Goal: Book appointment/travel/reservation

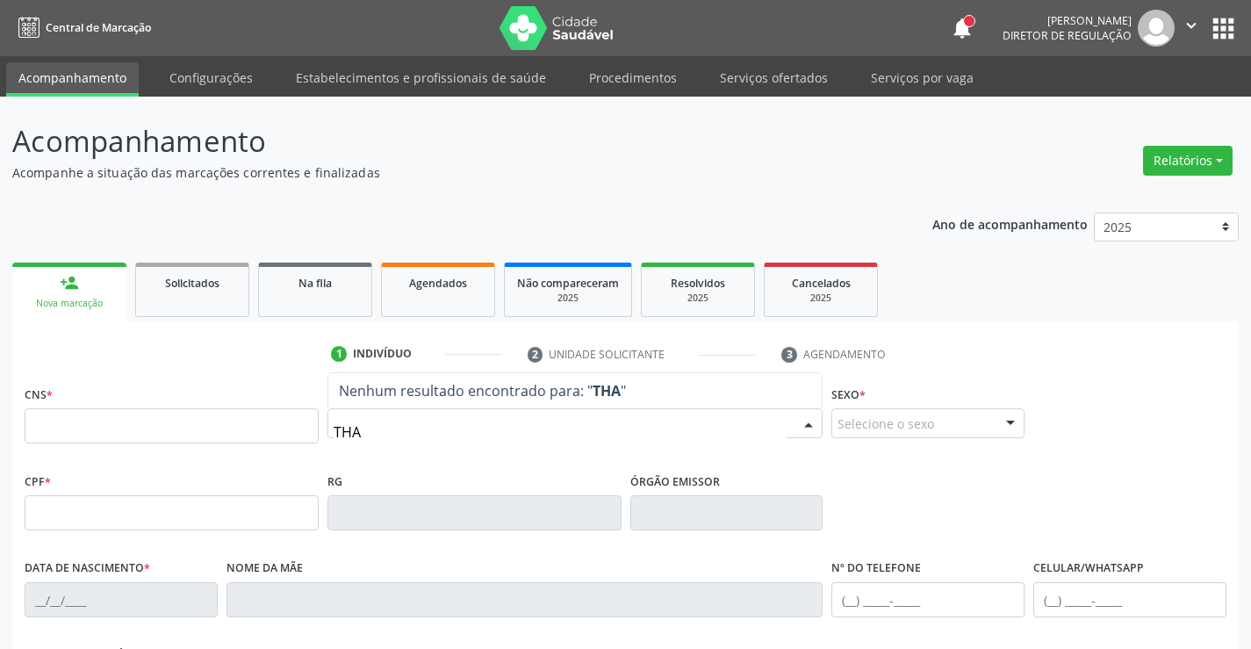
type input "THAY"
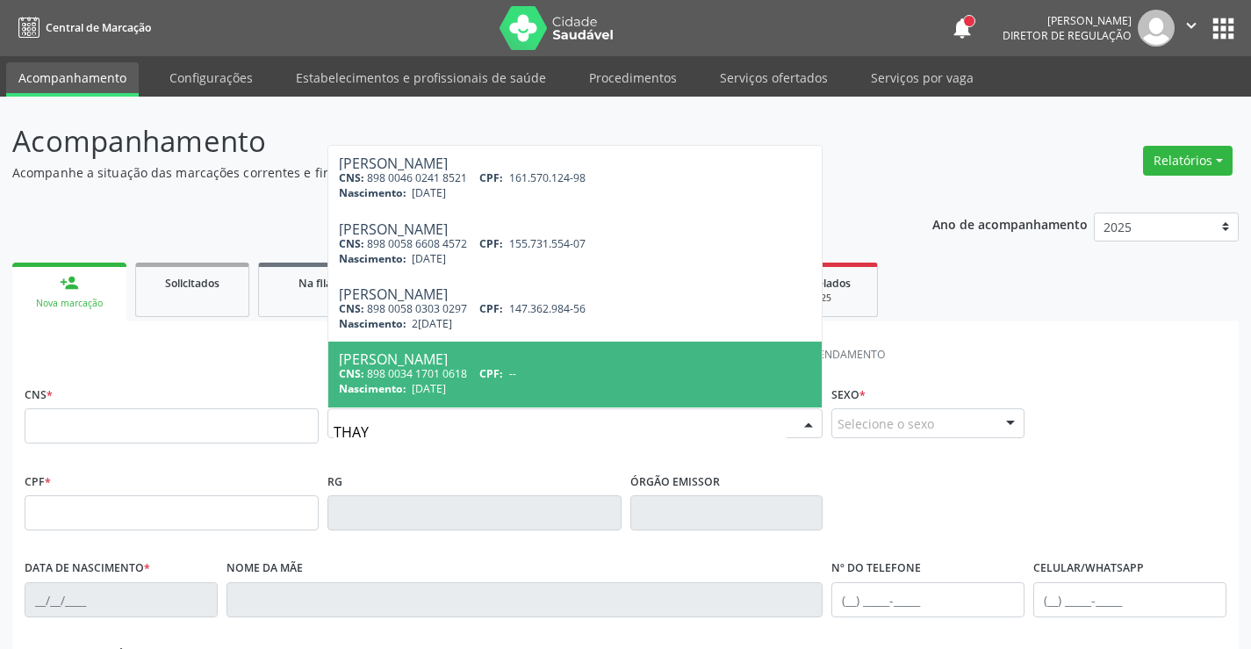
click at [404, 397] on span "[PERSON_NAME] CNS: 898 0034 1701 0618 CPF: -- Nascimento: [DATE]" at bounding box center [575, 374] width 494 height 65
type input "898 0034 1701 0618"
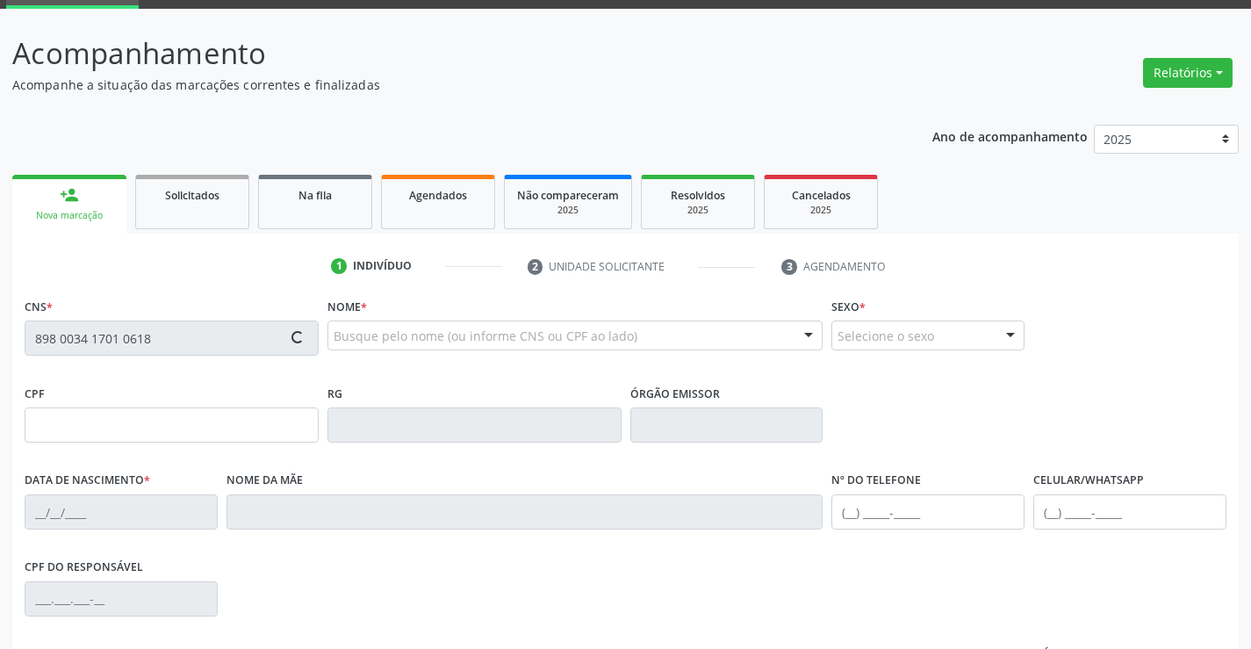
scroll to position [303, 0]
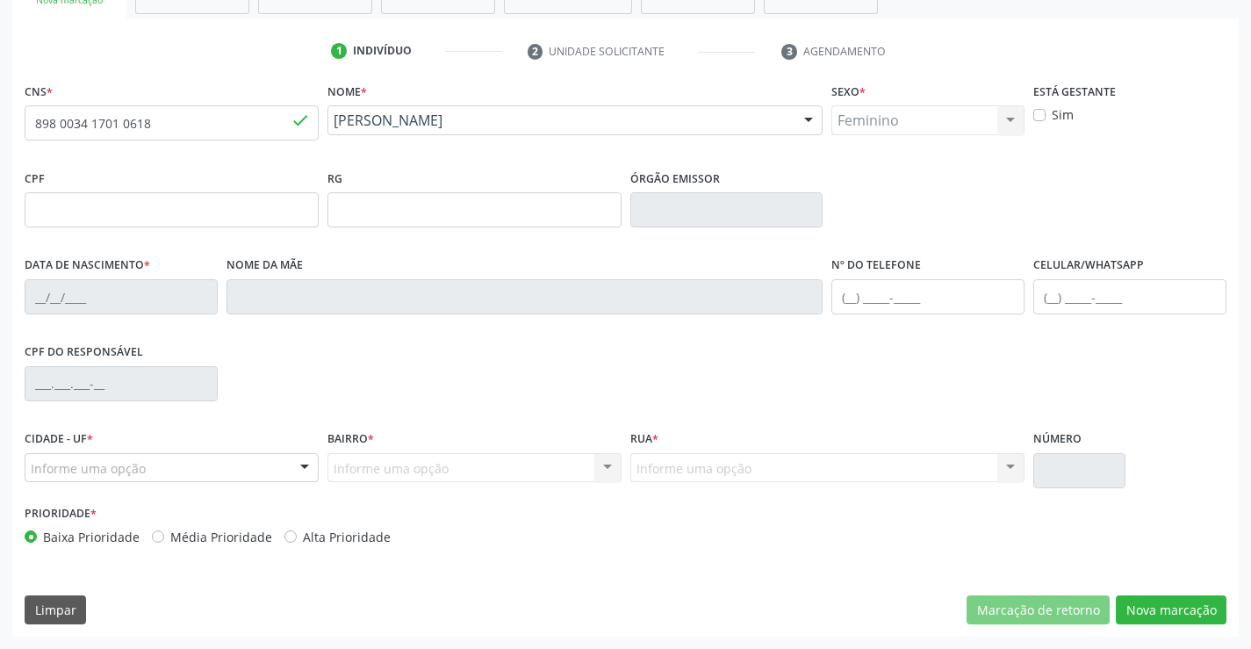
type input "[DATE]"
type input "[PERSON_NAME]"
type input "[PHONE_NUMBER]"
type input "048.703.774-03"
type input "611"
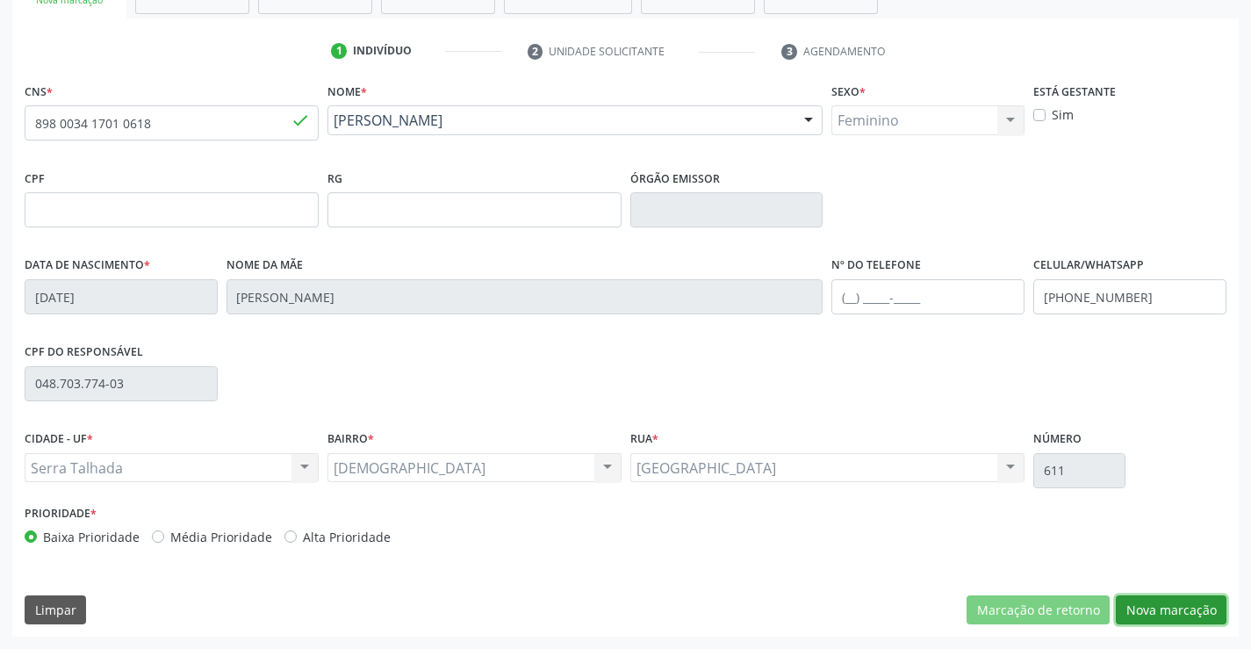
click at [1146, 595] on button "Nova marcação" at bounding box center [1171, 610] width 111 height 30
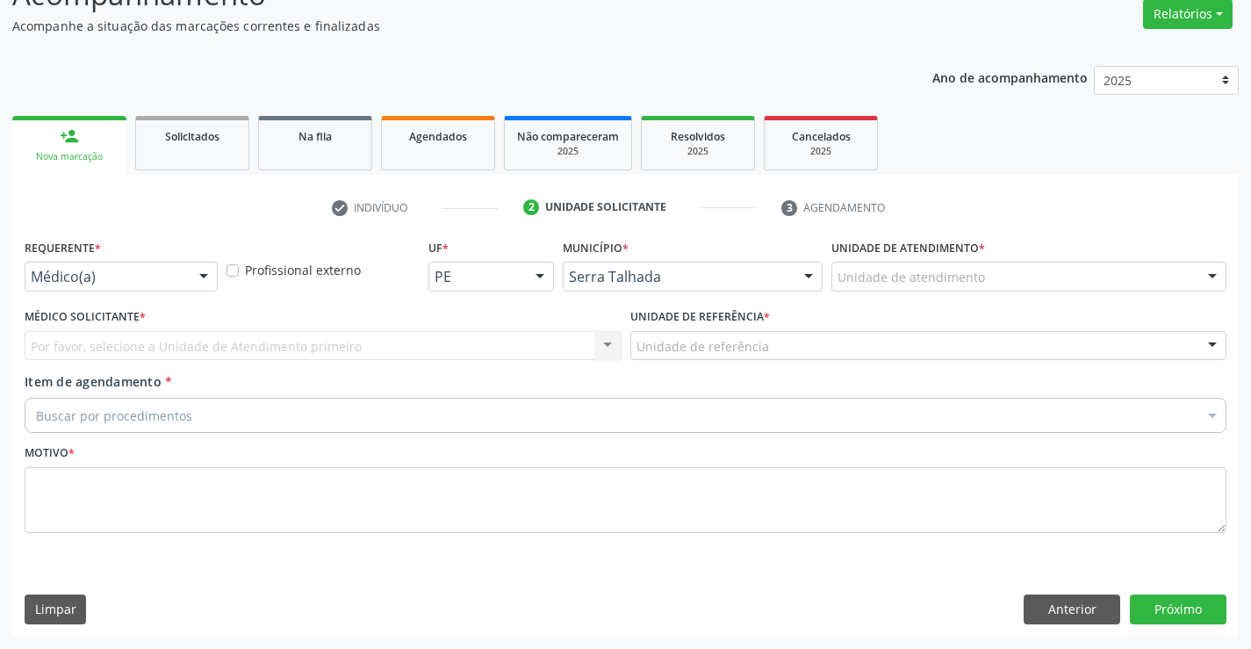
click at [157, 286] on div "Médico(a)" at bounding box center [121, 277] width 193 height 30
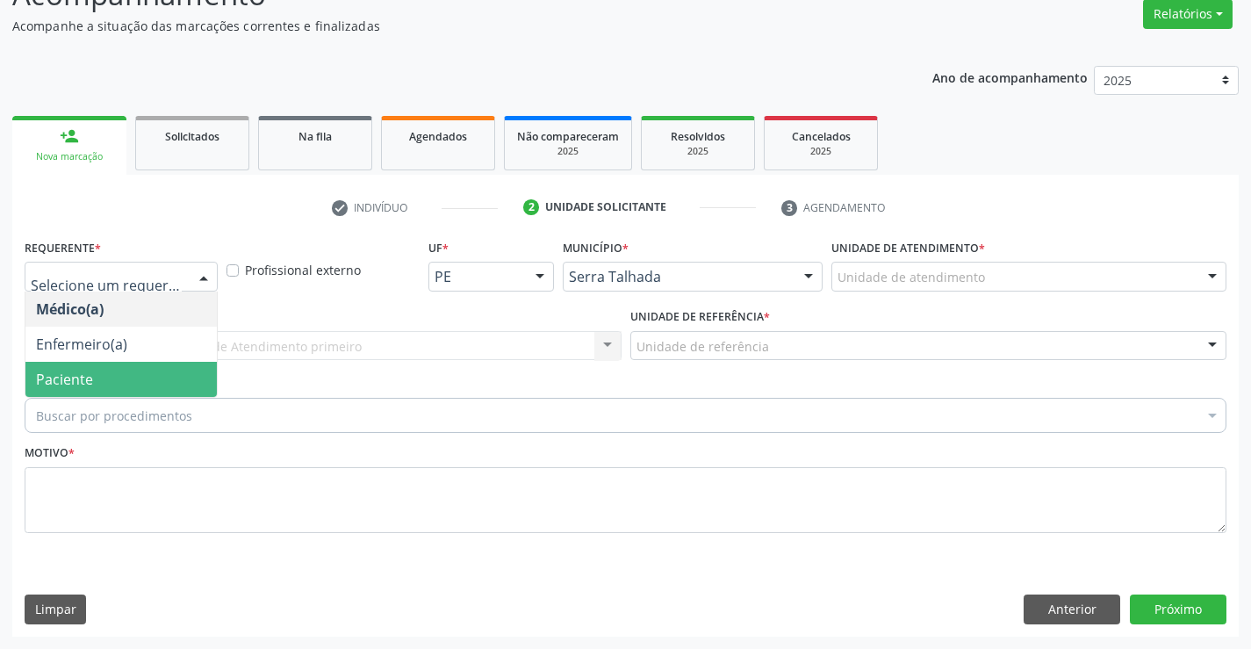
click at [150, 384] on span "Paciente" at bounding box center [120, 379] width 191 height 35
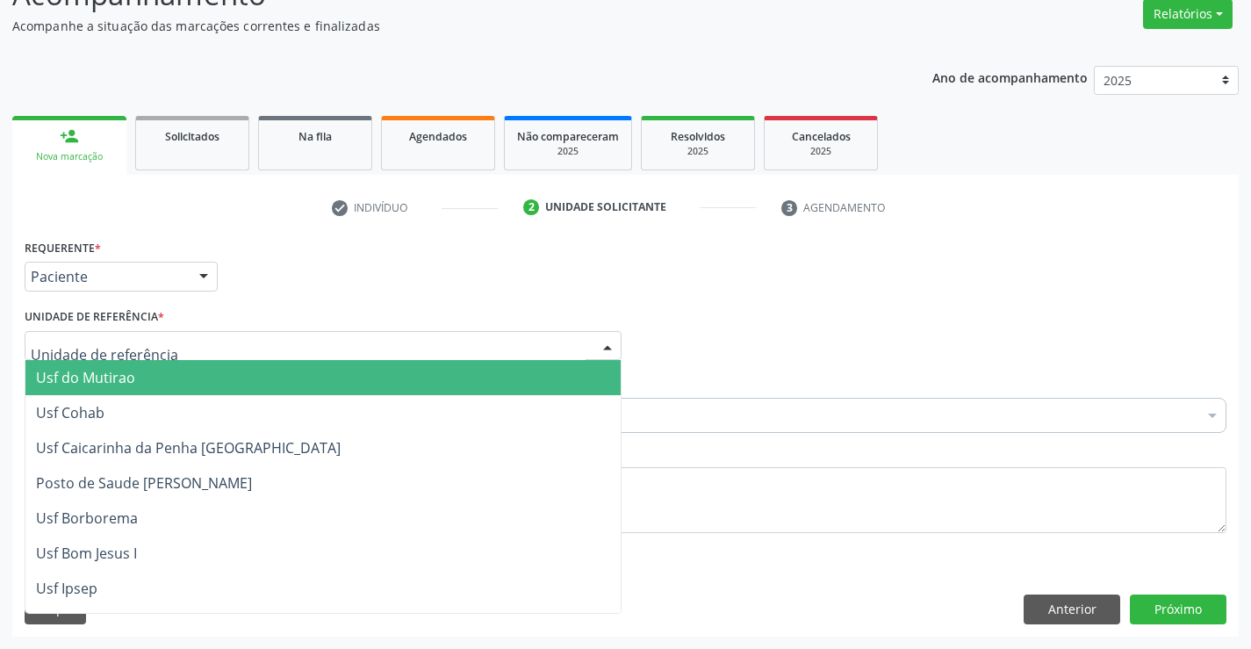
click at [163, 343] on div at bounding box center [323, 346] width 597 height 30
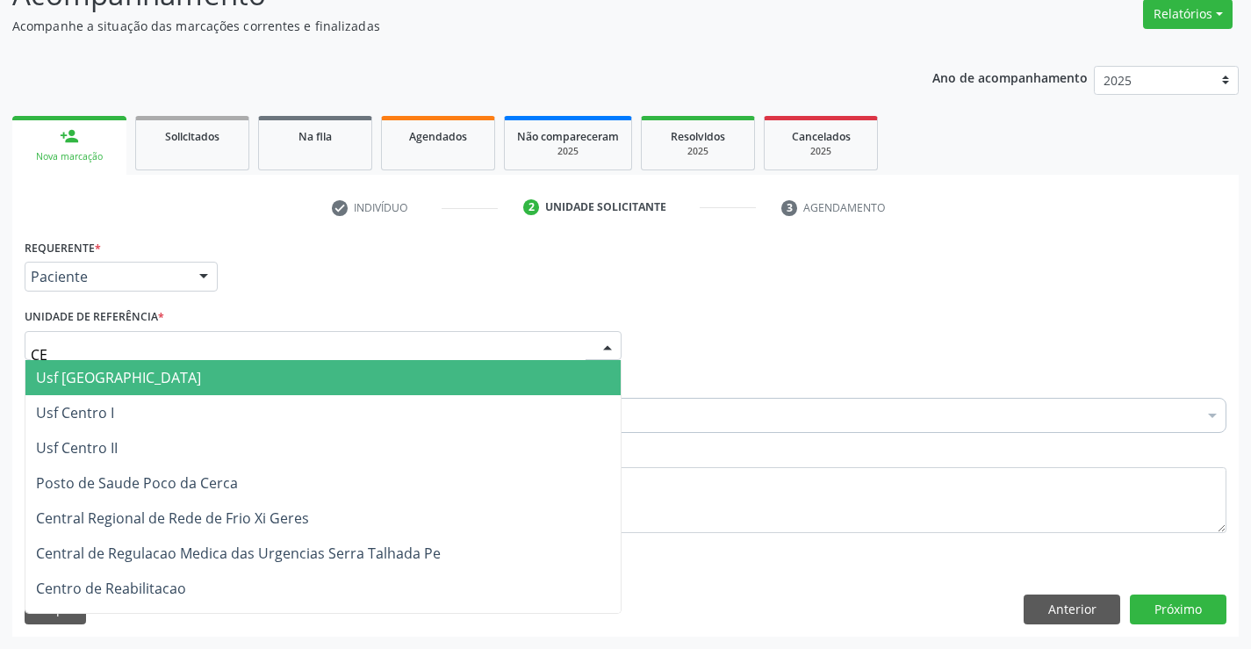
type input "CEN"
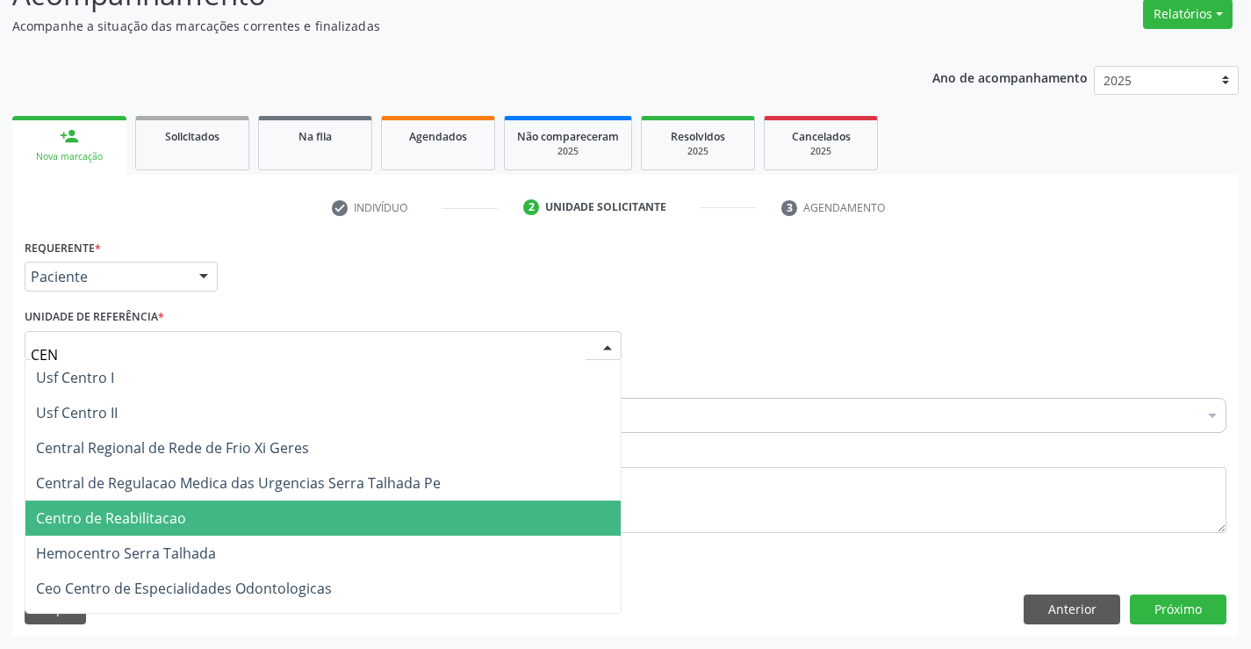
click at [168, 508] on span "Centro de Reabilitacao" at bounding box center [111, 517] width 150 height 19
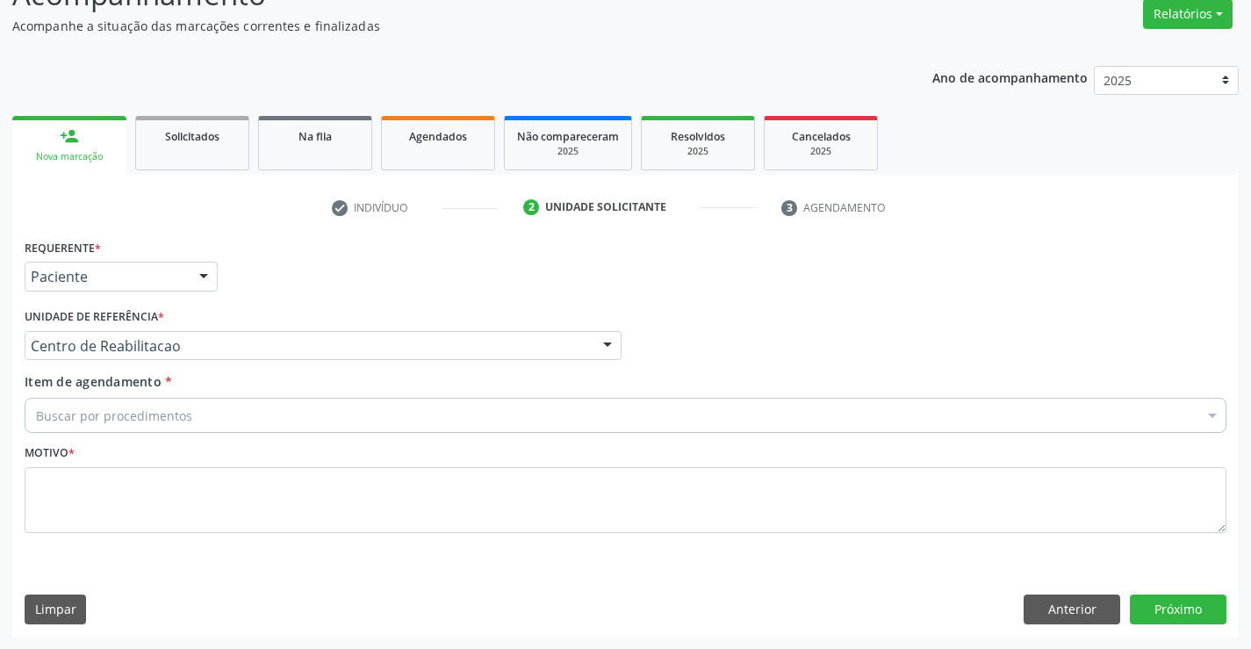
click at [196, 416] on div "Buscar por procedimentos" at bounding box center [626, 415] width 1202 height 35
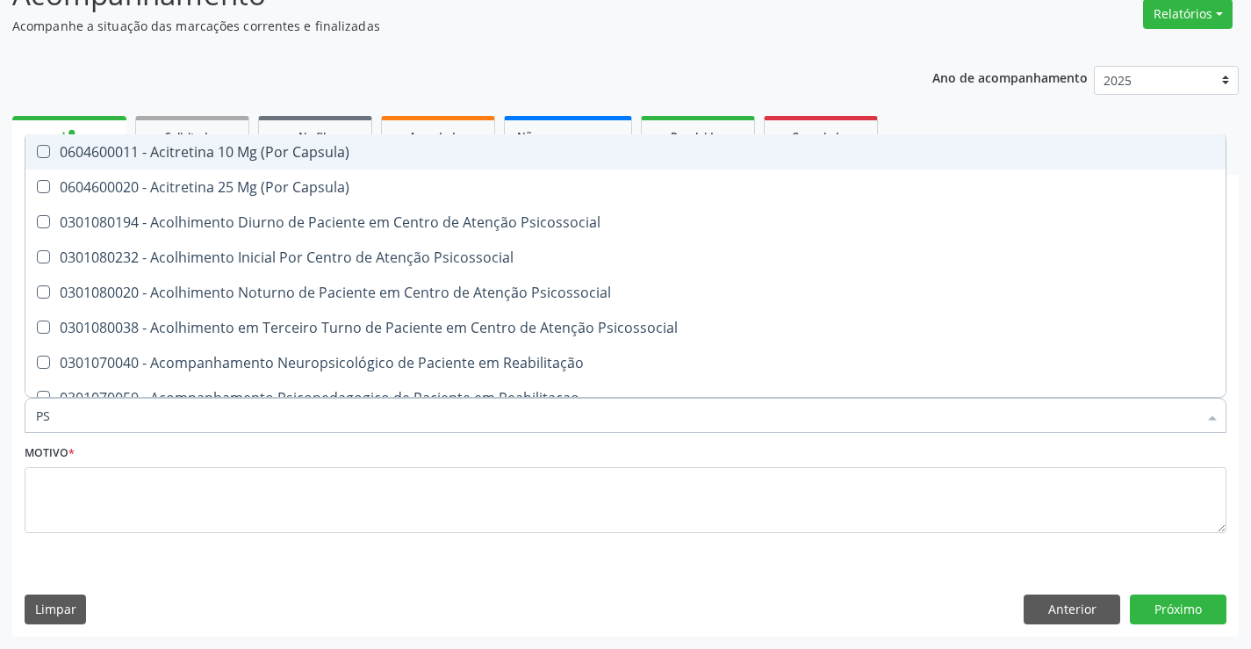
type input "P"
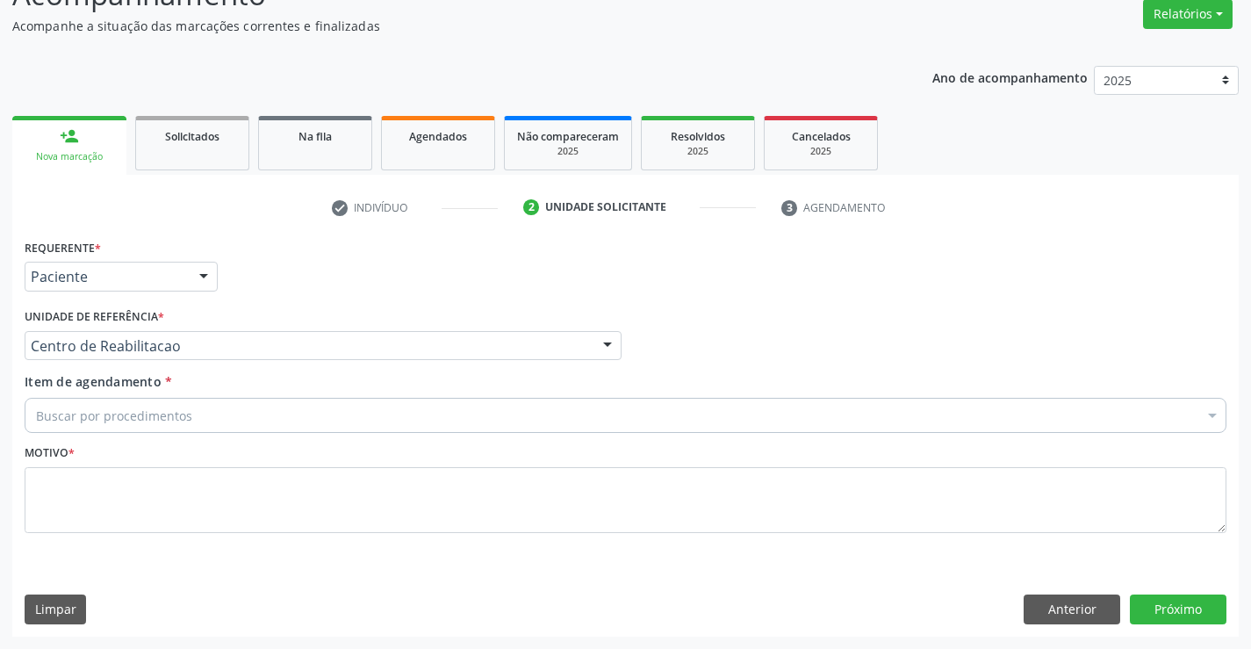
click at [113, 150] on div "Nova marcação" at bounding box center [70, 156] width 90 height 13
click at [191, 133] on span "Solicitados" at bounding box center [192, 136] width 54 height 15
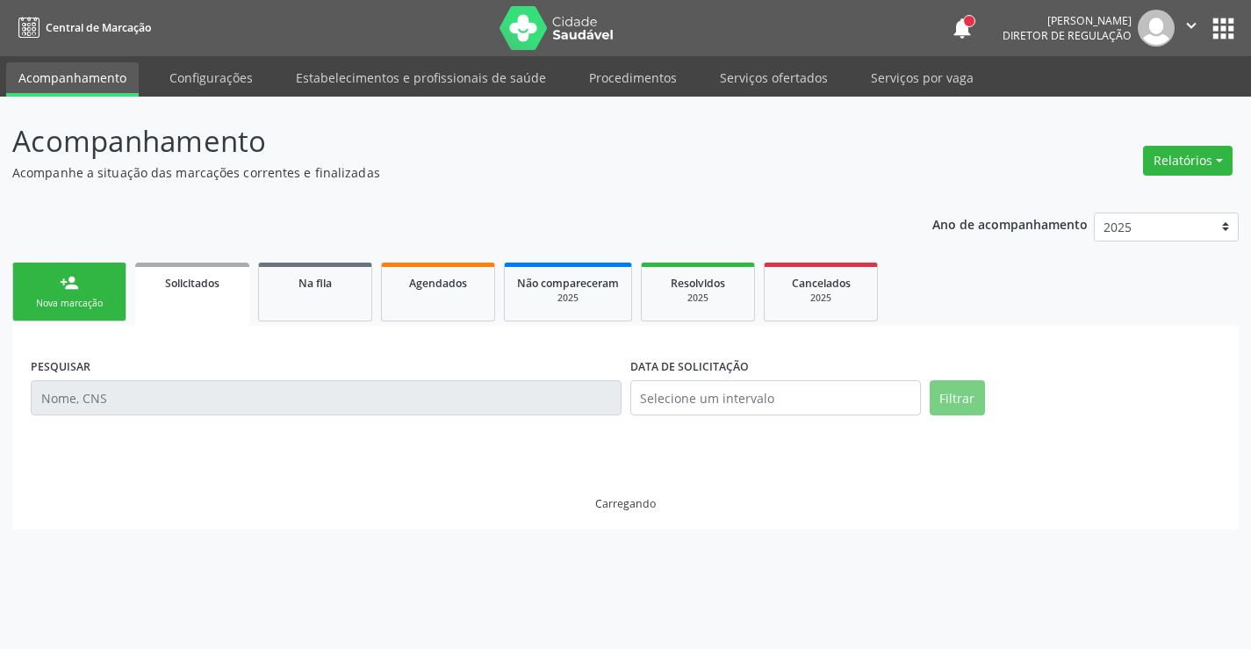
scroll to position [0, 0]
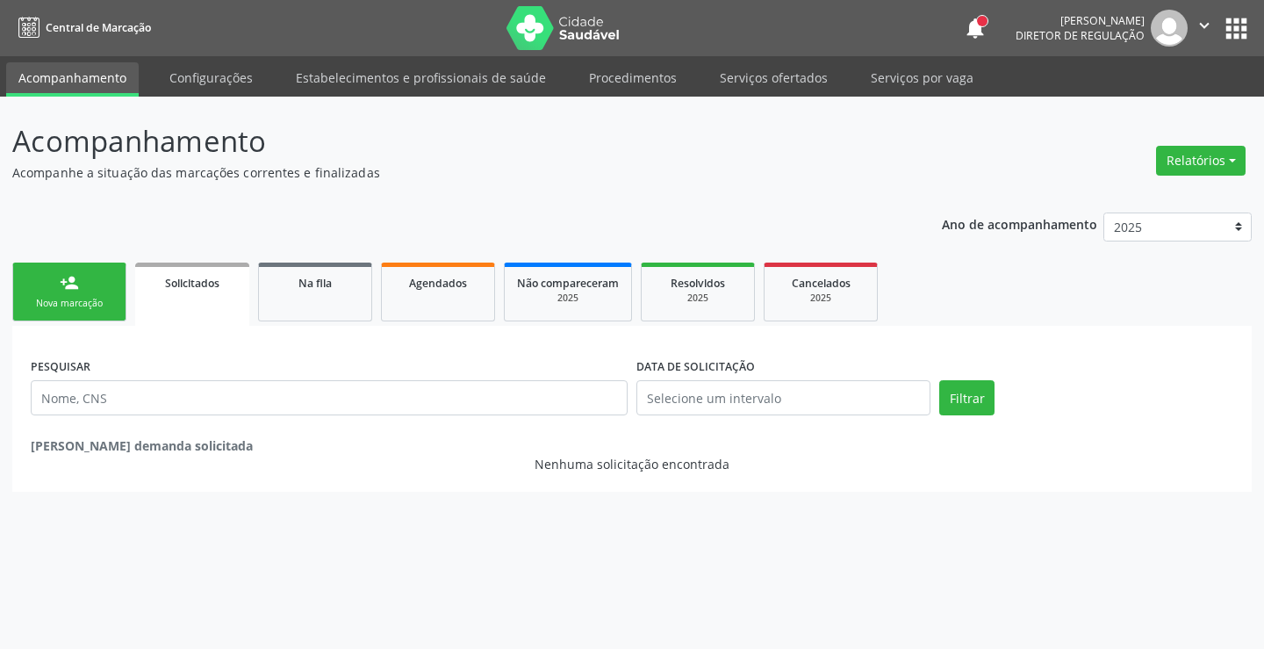
click at [84, 274] on link "person_add Nova marcação" at bounding box center [69, 292] width 114 height 59
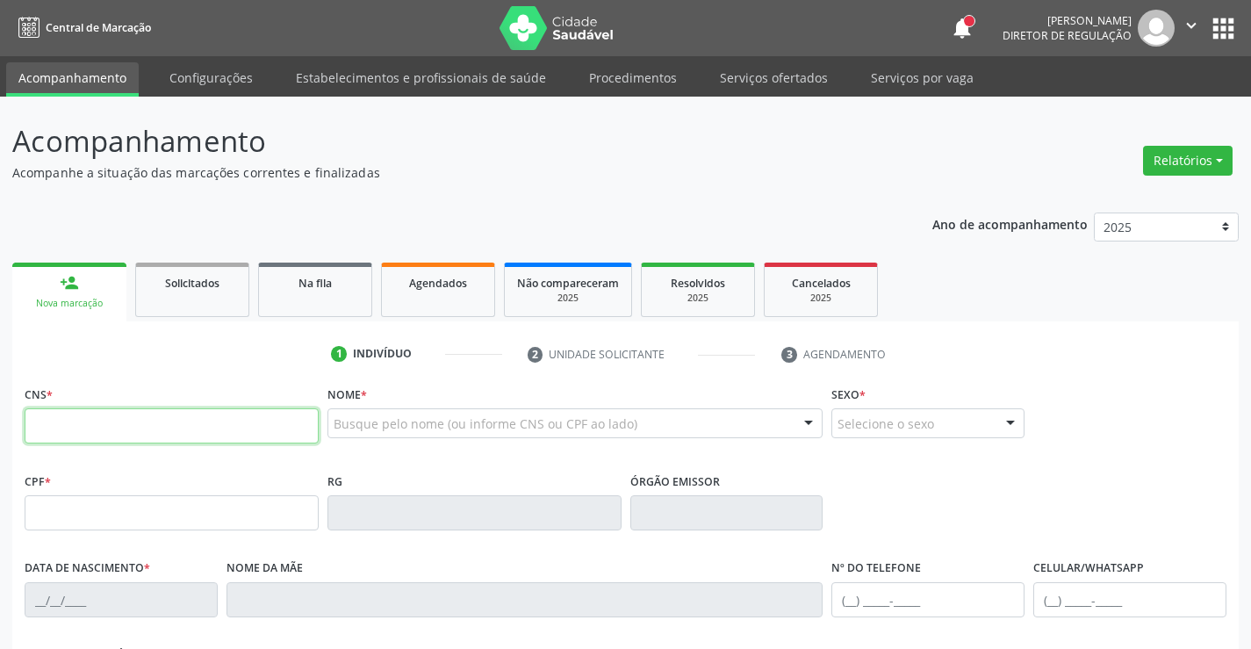
click at [147, 417] on input "text" at bounding box center [172, 425] width 294 height 35
paste input "700 7039 9047 2974"
type input "700 7039 9047 2974"
type input "[DATE]"
type input "[PERSON_NAME] da Comceisão"
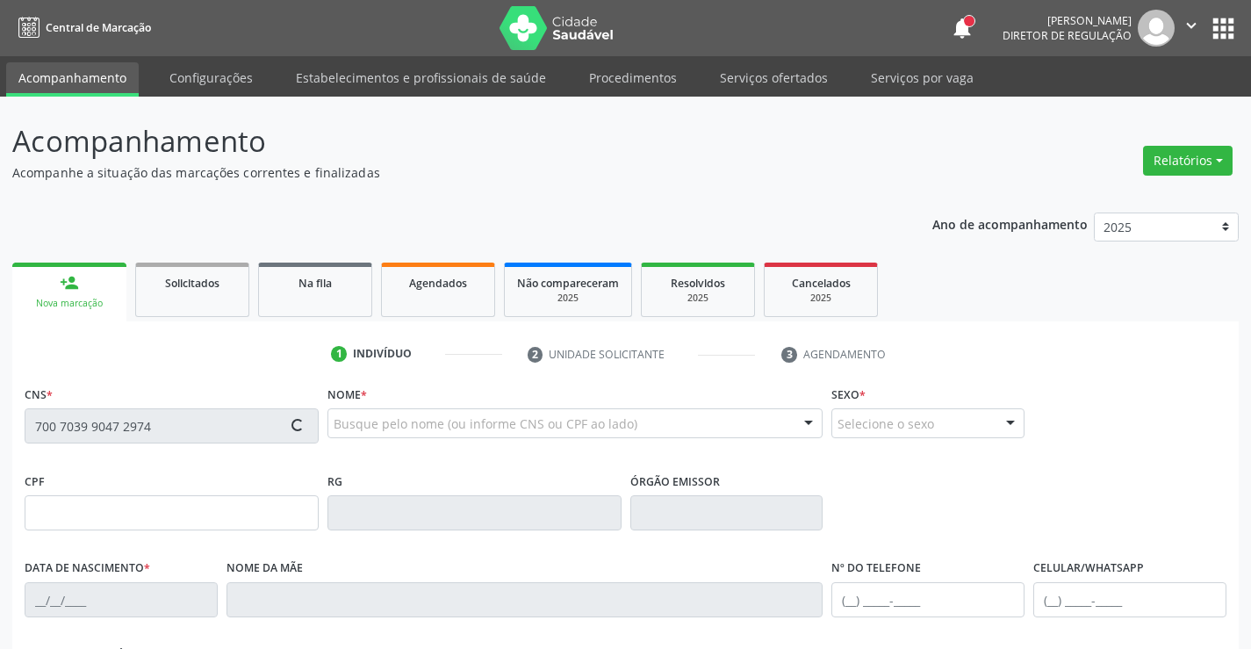
type input "[PHONE_NUMBER]"
type input "S/N"
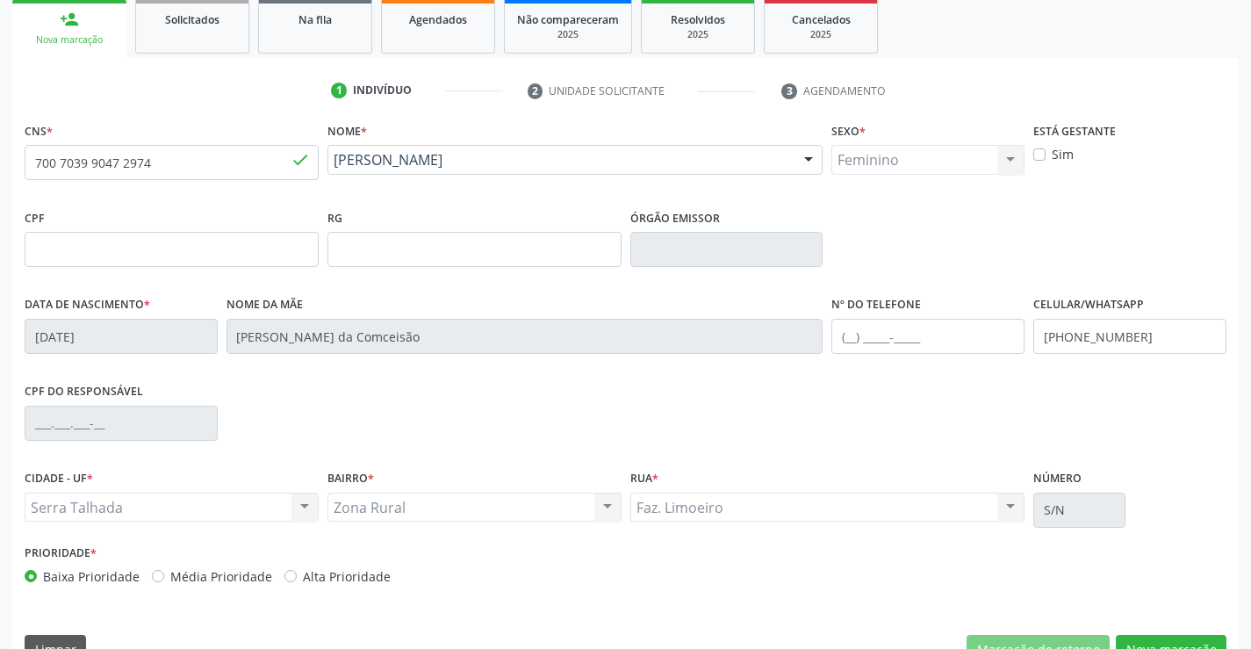
scroll to position [303, 0]
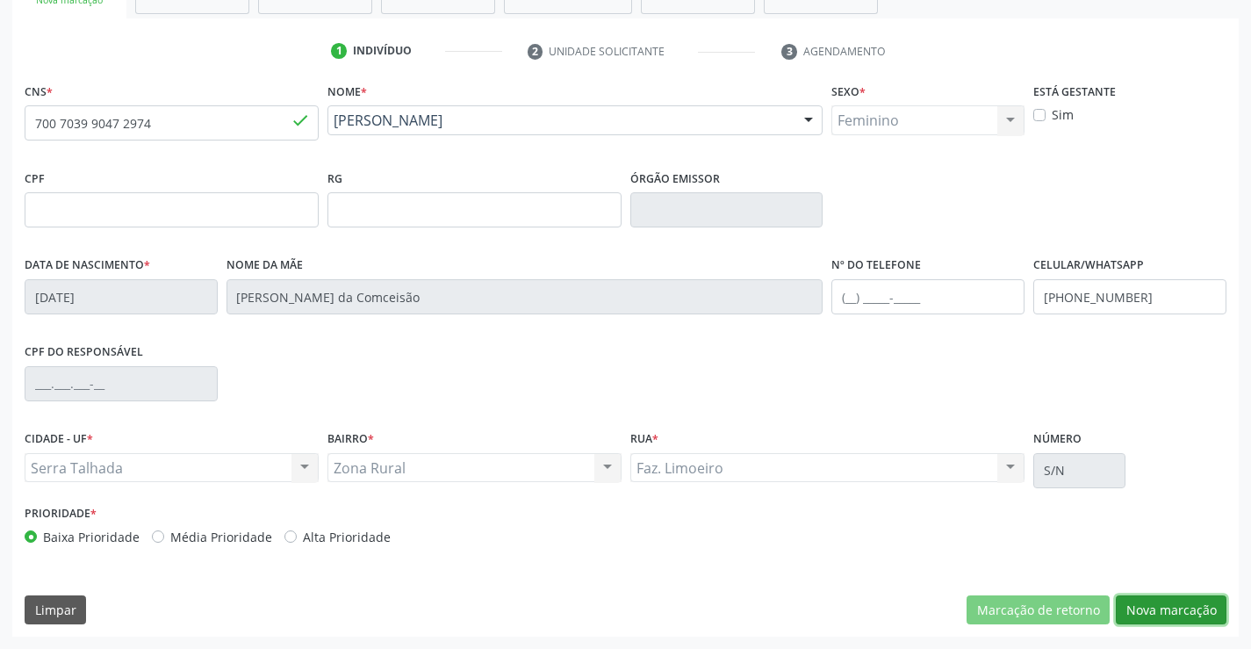
click at [1156, 609] on button "Nova marcação" at bounding box center [1171, 610] width 111 height 30
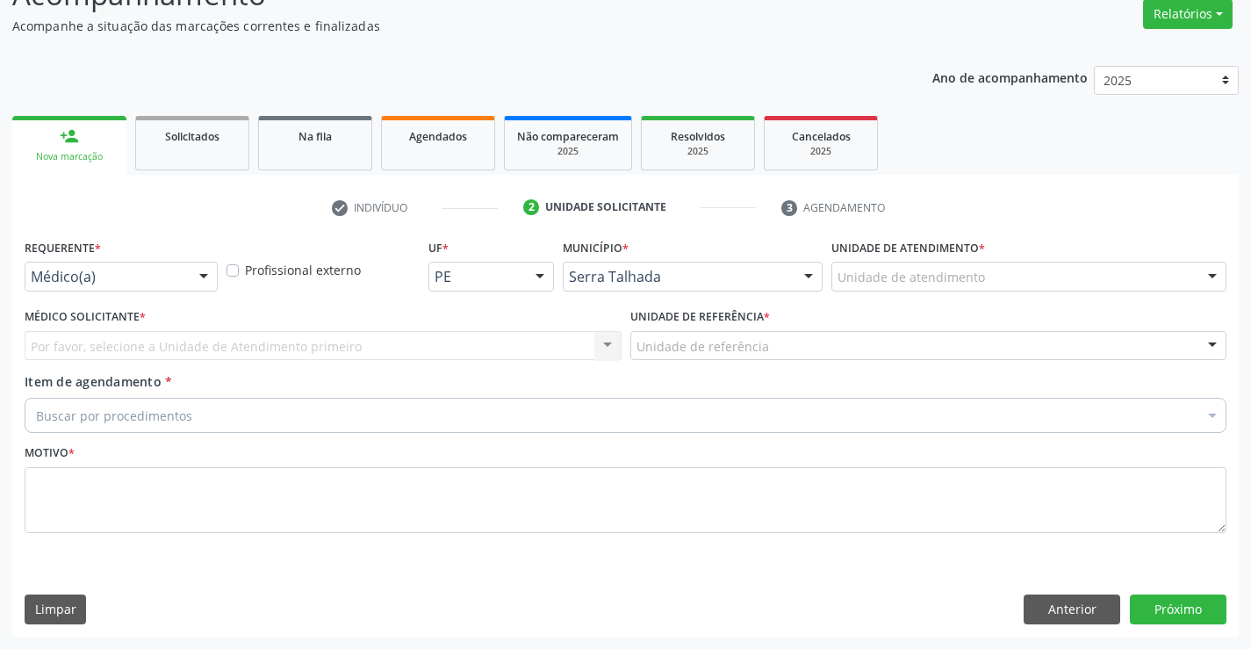
scroll to position [147, 0]
click at [179, 291] on div "Médico(a) Médico(a) Enfermeiro(a) Paciente Nenhum resultado encontrado para: " …" at bounding box center [121, 277] width 193 height 30
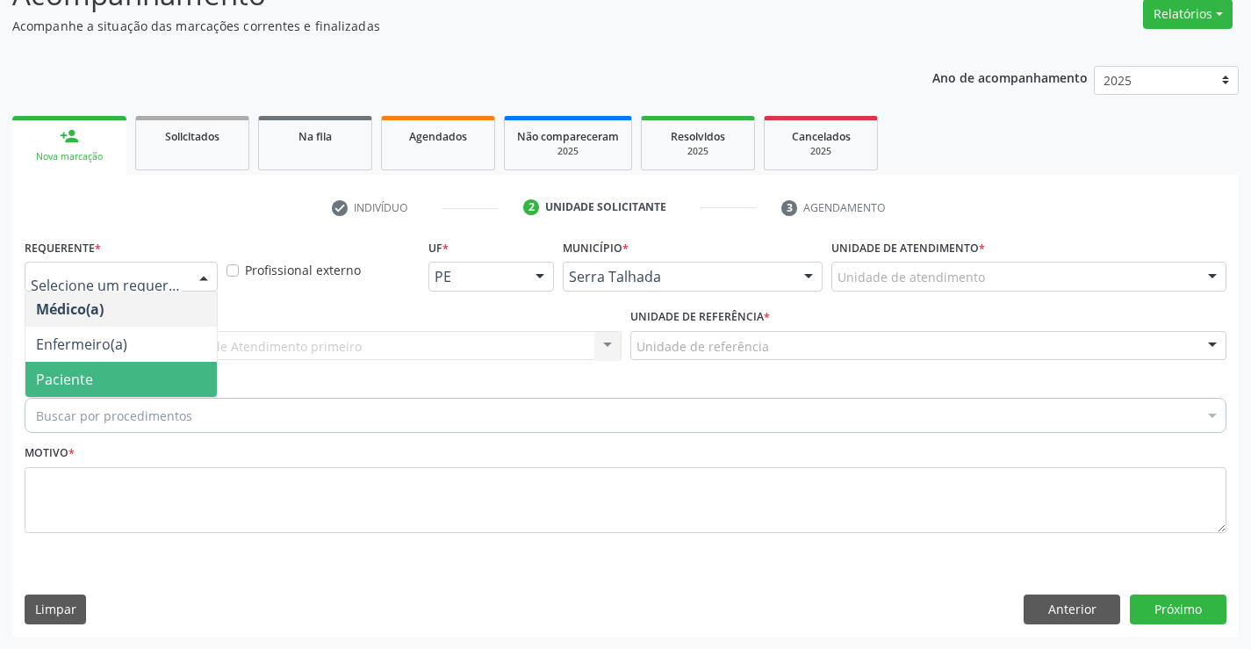
click at [122, 378] on span "Paciente" at bounding box center [120, 379] width 191 height 35
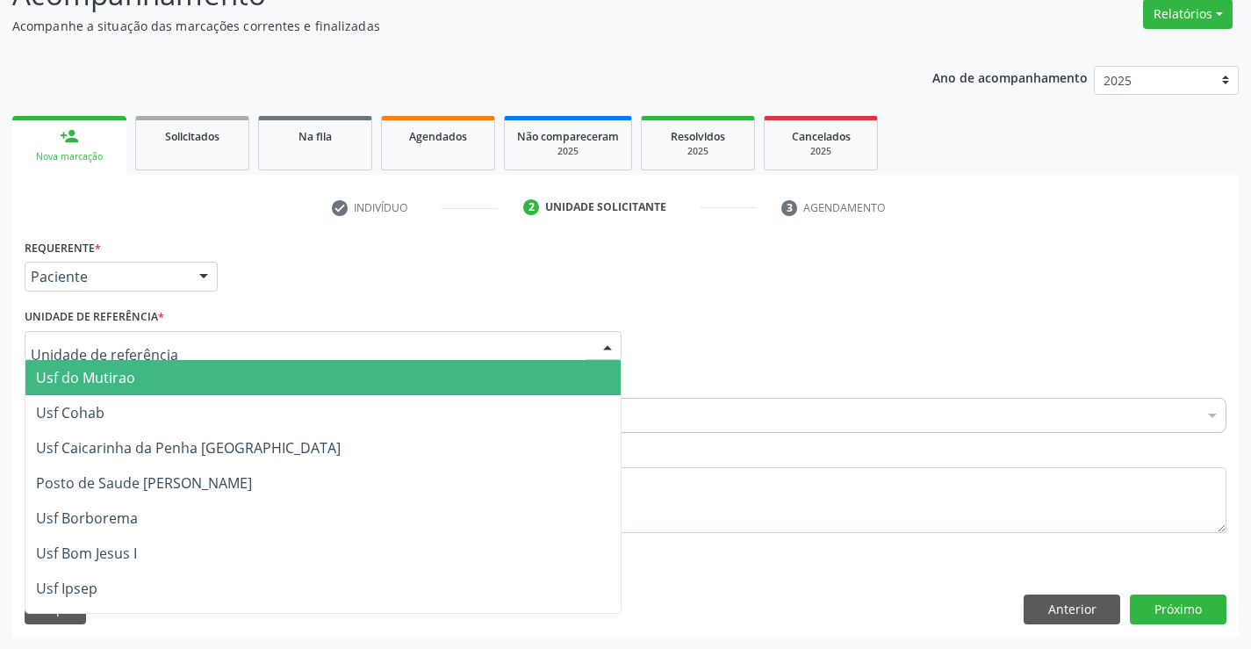
click at [173, 346] on div at bounding box center [323, 346] width 597 height 30
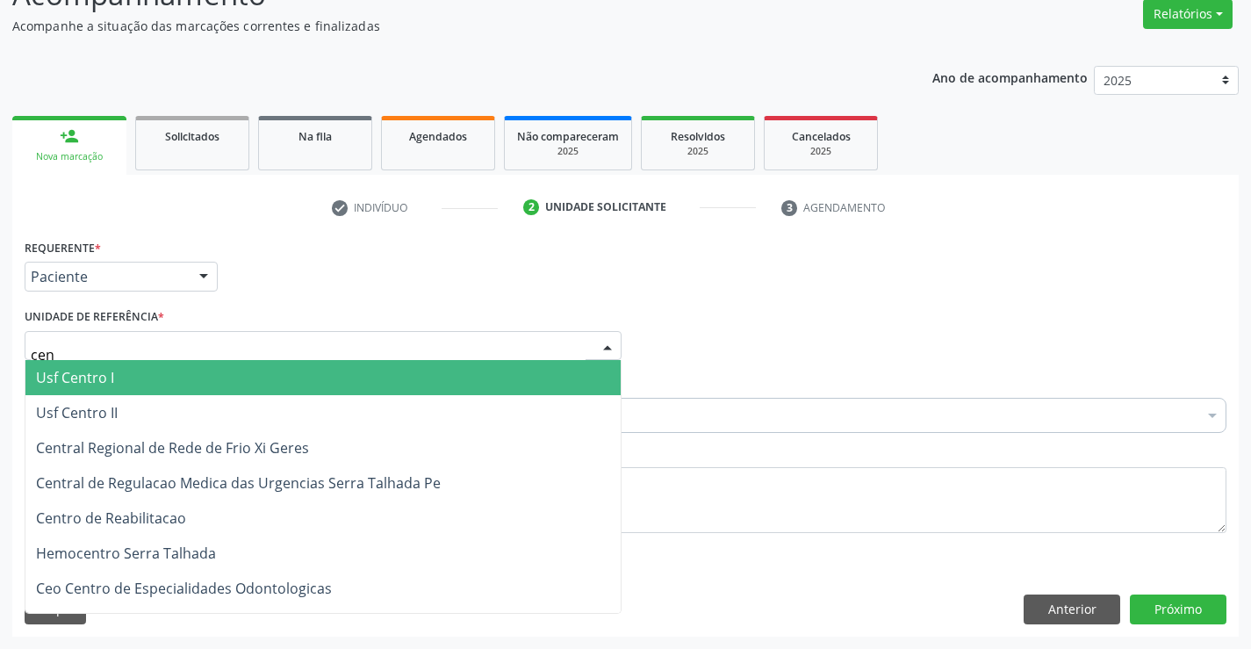
type input "cent"
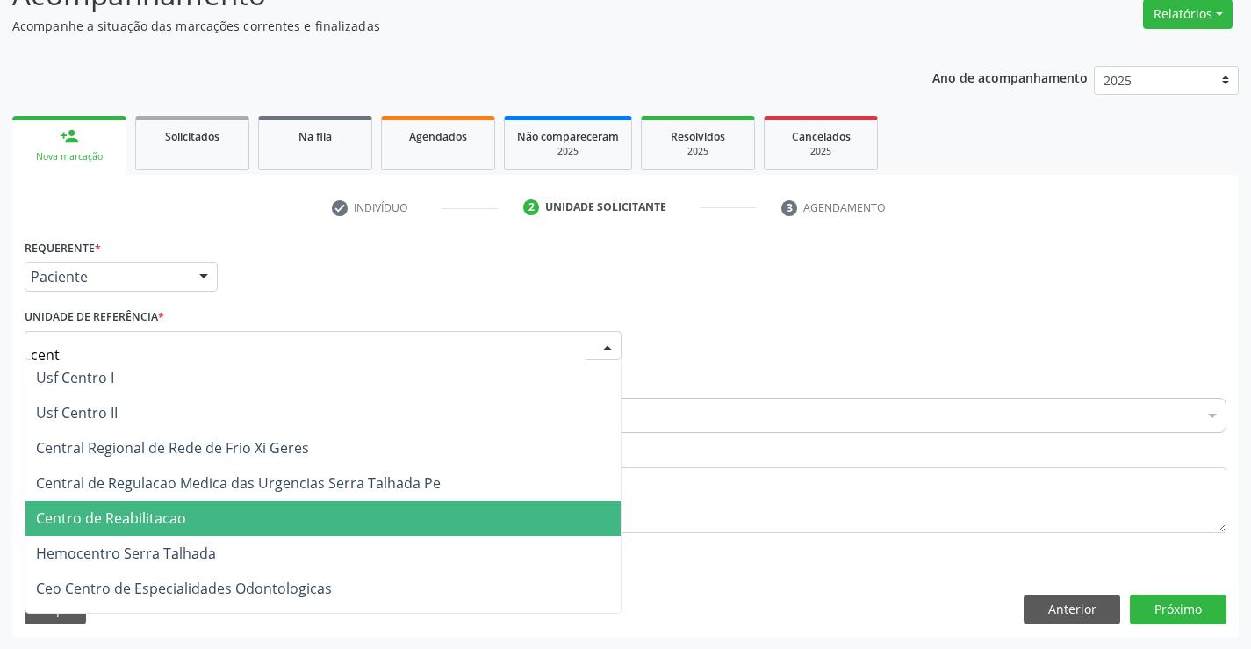
click at [198, 515] on span "Centro de Reabilitacao" at bounding box center [322, 517] width 595 height 35
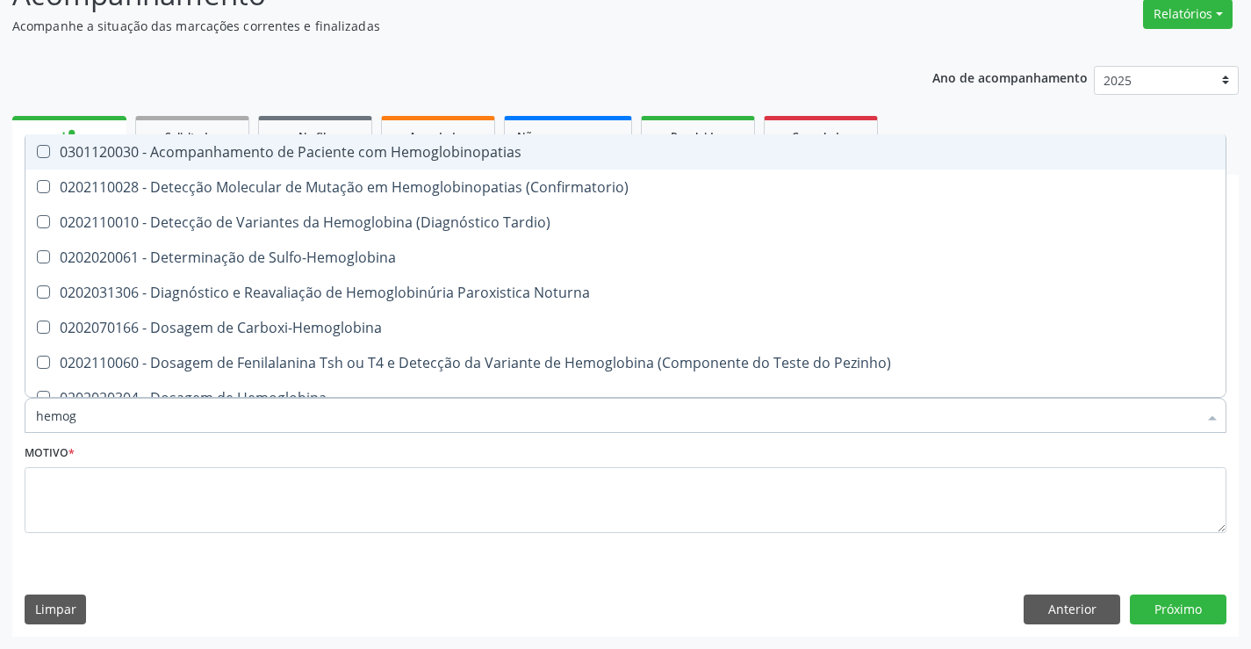
type input "hemogr"
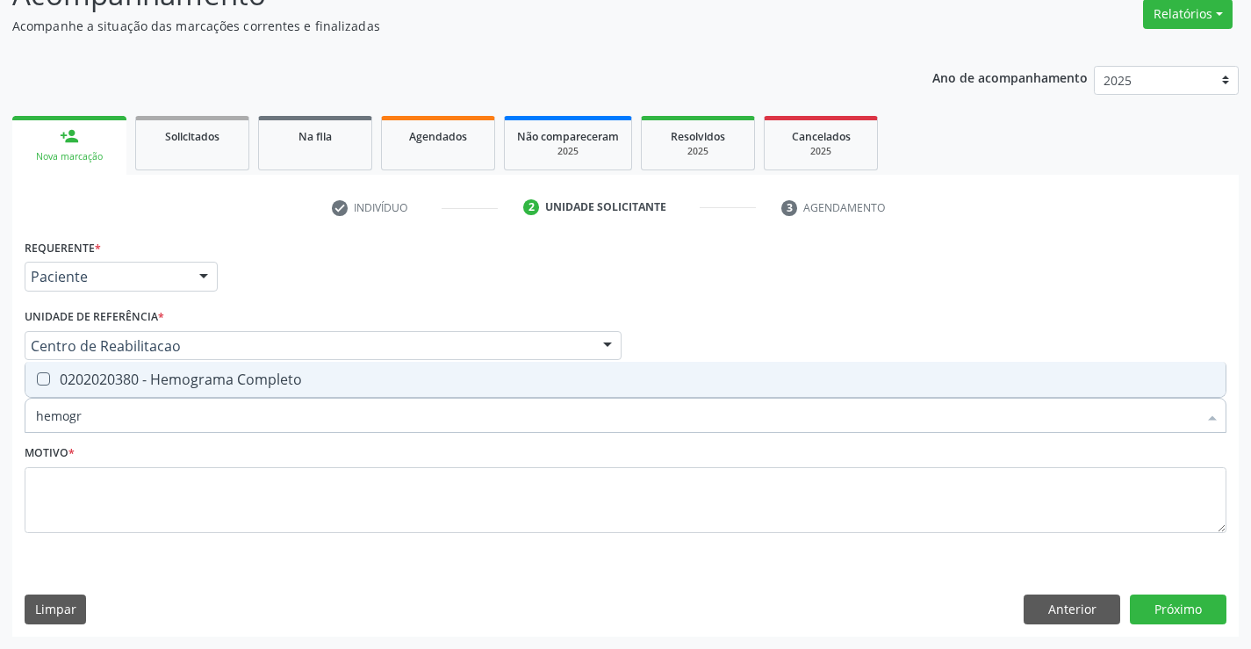
click at [162, 386] on div "0202020380 - Hemograma Completo" at bounding box center [625, 379] width 1179 height 14
checkbox Completo "true"
drag, startPoint x: 121, startPoint y: 413, endPoint x: 0, endPoint y: 414, distance: 121.2
click at [0, 414] on div "Acompanhamento Acompanhe a situação das marcações correntes e finalizadas Relat…" at bounding box center [625, 299] width 1251 height 699
type input "gl"
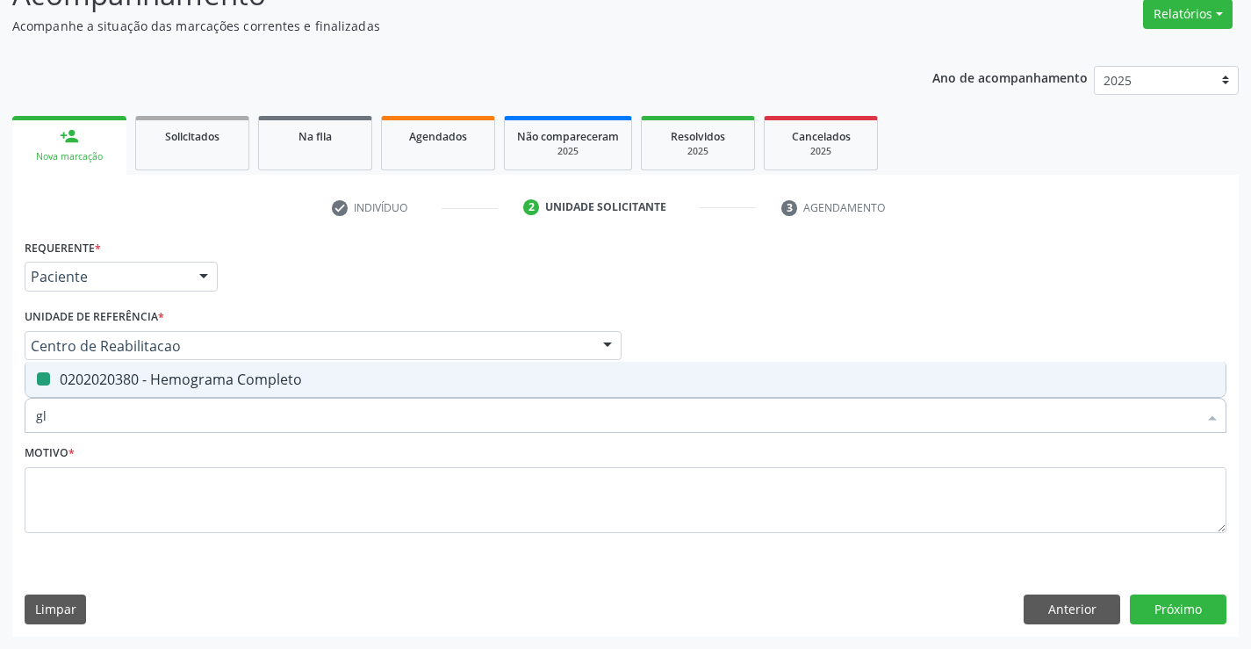
checkbox Completo "false"
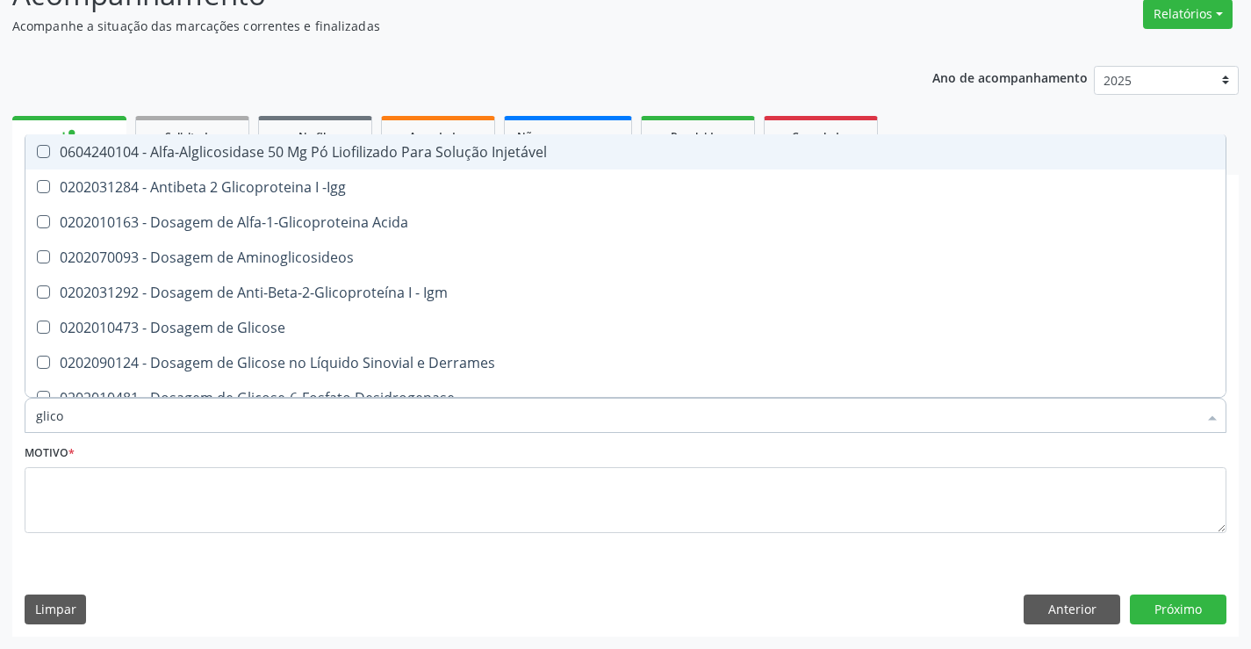
type input "glicos"
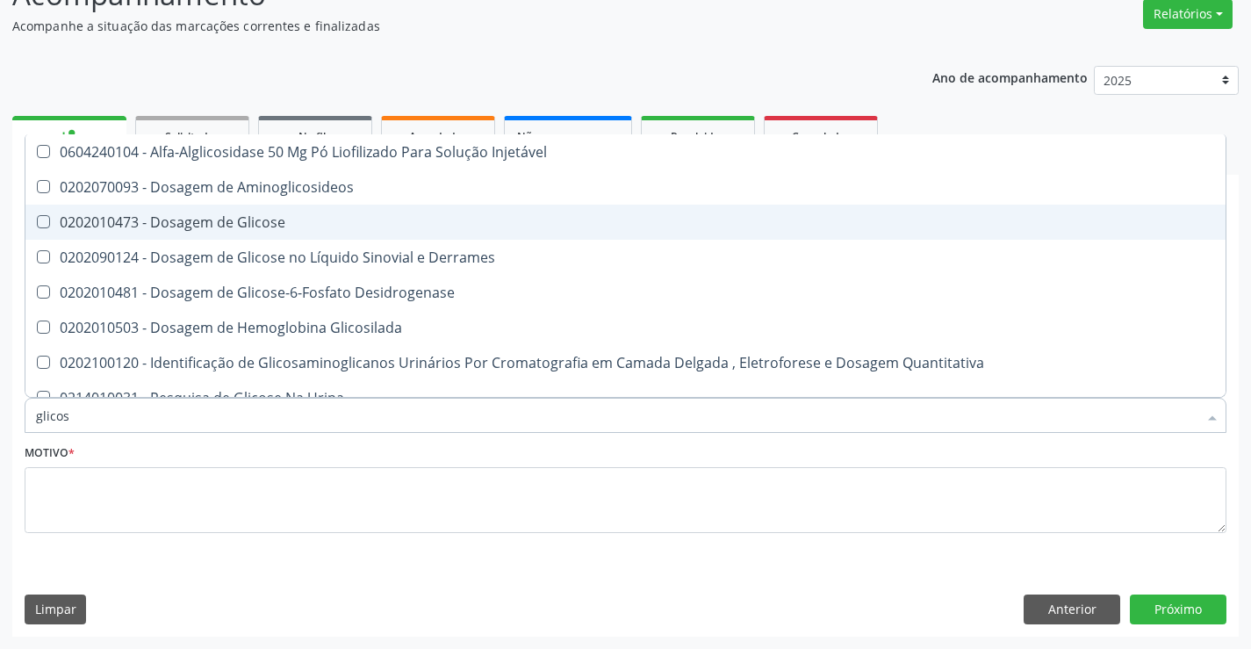
click at [172, 215] on div "0202010473 - Dosagem de Glicose" at bounding box center [625, 222] width 1179 height 14
checkbox Glicose "true"
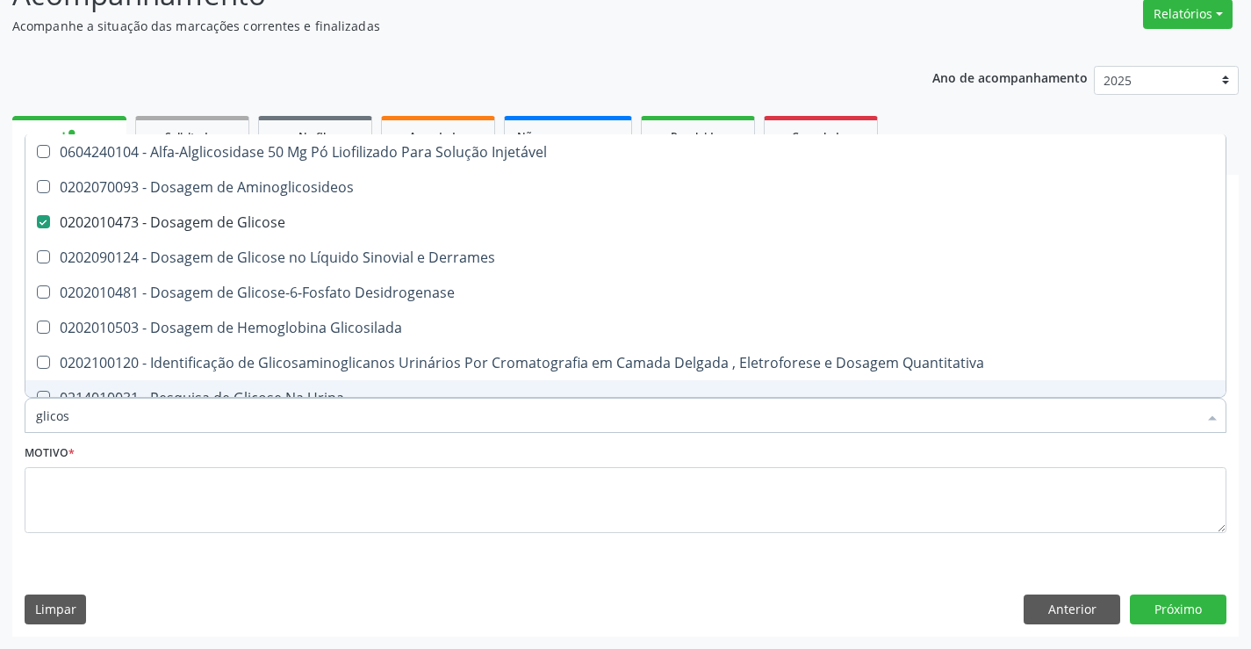
drag, startPoint x: 87, startPoint y: 415, endPoint x: 0, endPoint y: 415, distance: 86.9
click at [0, 415] on div "Acompanhamento Acompanhe a situação das marcações correntes e finalizadas Relat…" at bounding box center [625, 299] width 1251 height 699
type input "co"
checkbox Glicose "false"
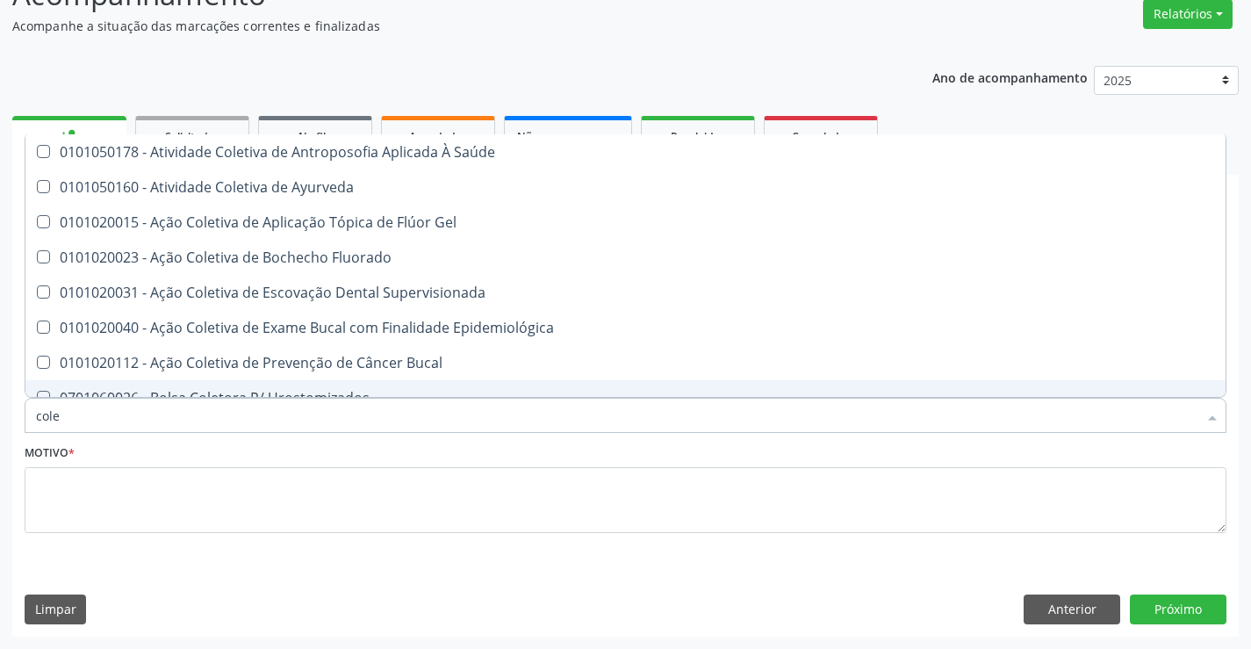
type input "coles"
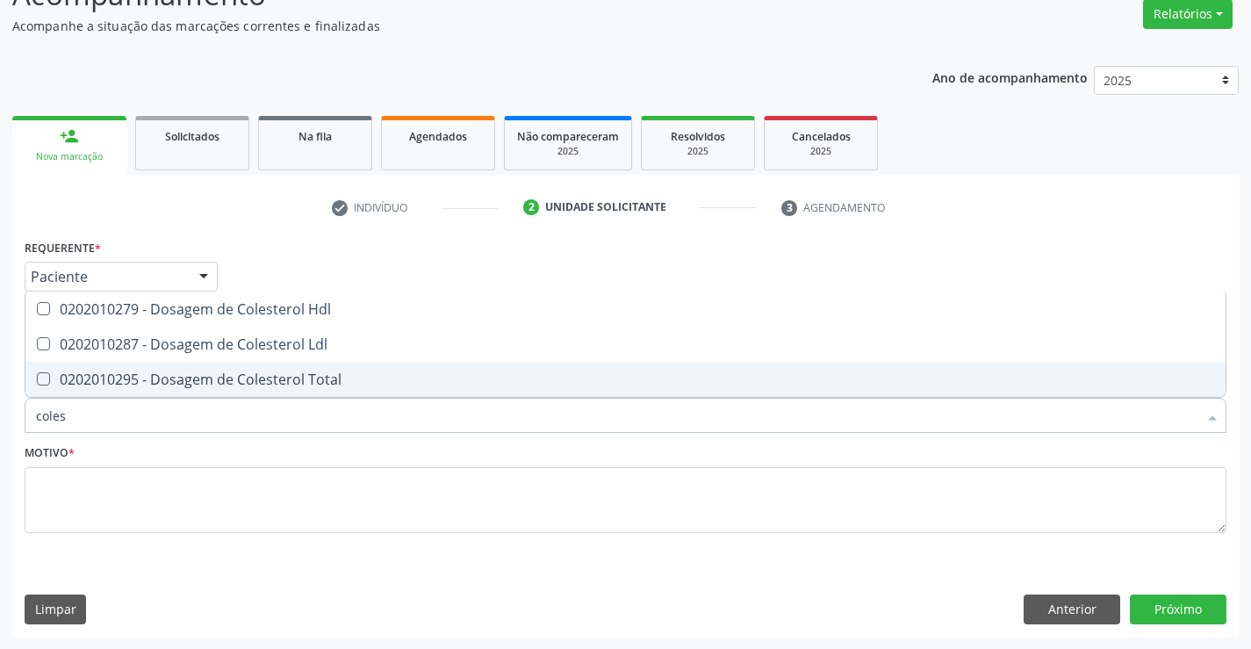
click at [83, 382] on div "0202010295 - Dosagem de Colesterol Total" at bounding box center [625, 379] width 1179 height 14
checkbox Total "true"
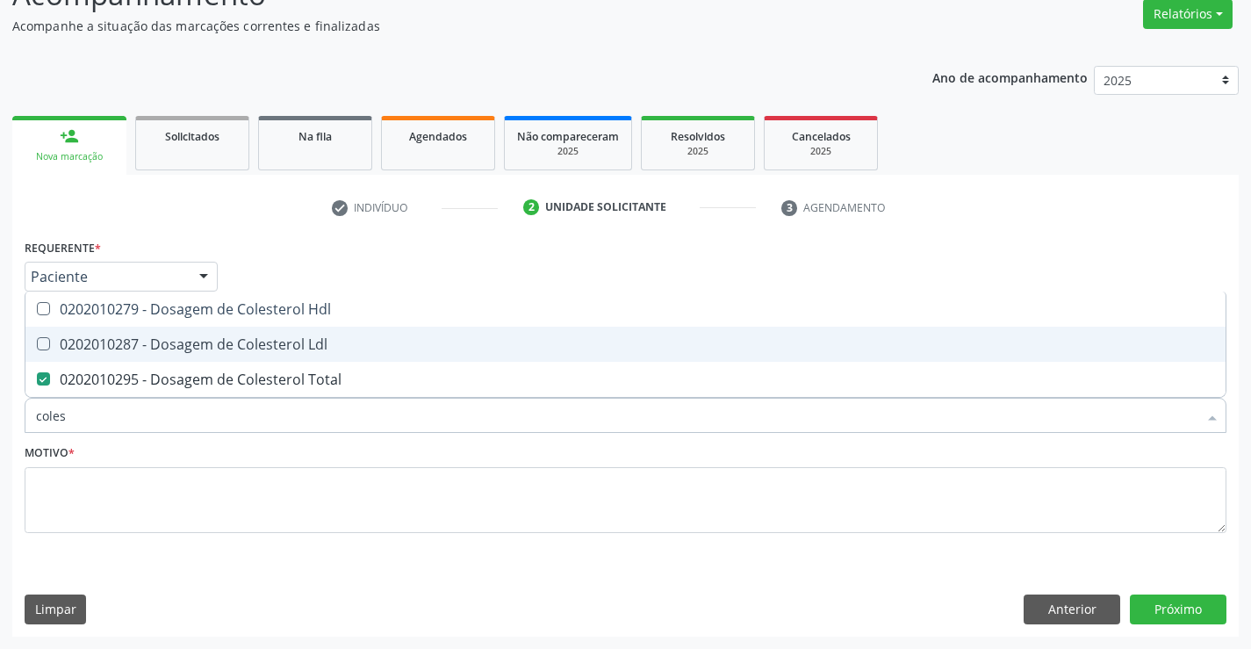
click at [87, 345] on div "0202010287 - Dosagem de Colesterol Ldl" at bounding box center [625, 344] width 1179 height 14
checkbox Ldl "true"
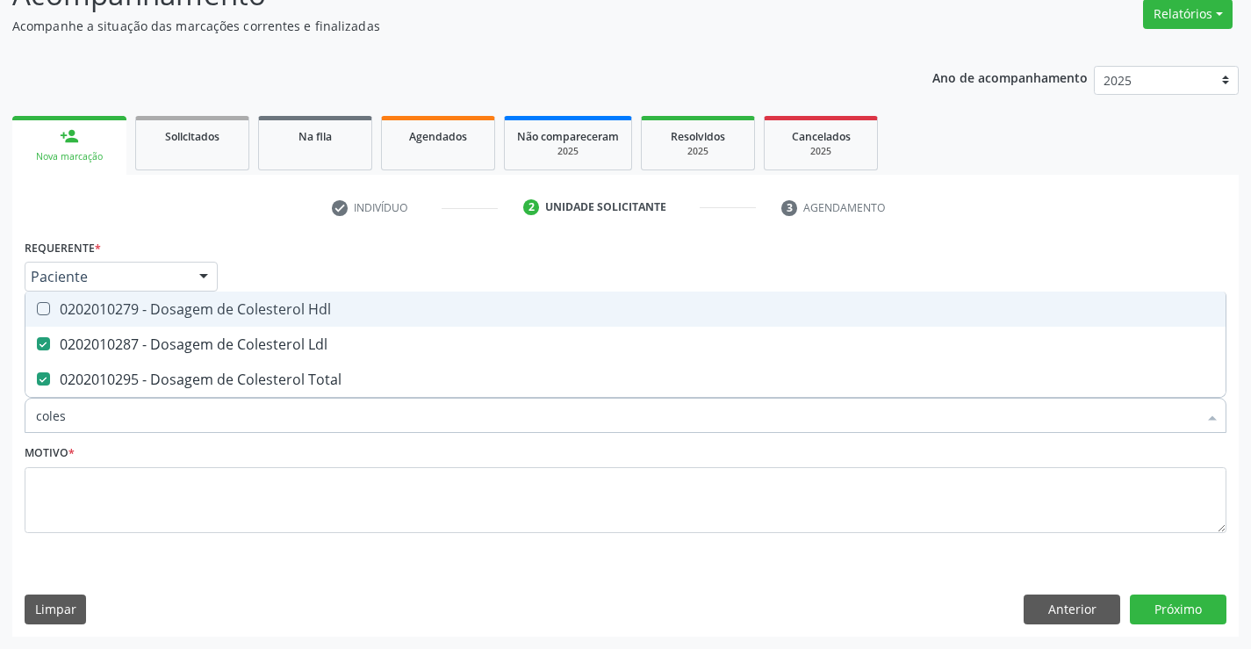
click at [86, 316] on div "0202010279 - Dosagem de Colesterol Hdl" at bounding box center [625, 309] width 1179 height 14
checkbox Hdl "true"
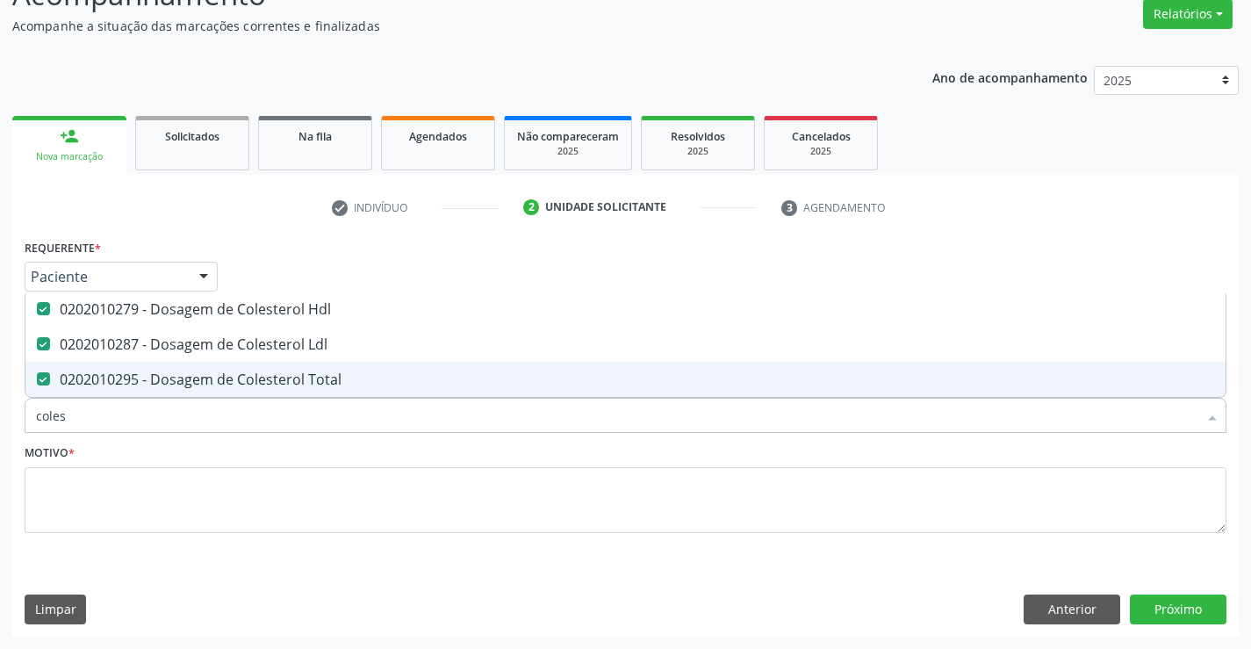
drag, startPoint x: 86, startPoint y: 423, endPoint x: 0, endPoint y: 419, distance: 86.2
click at [0, 419] on div "Acompanhamento Acompanhe a situação das marcações correntes e finalizadas Relat…" at bounding box center [625, 299] width 1251 height 699
type input "tr"
checkbox Hdl "false"
checkbox Ldl "false"
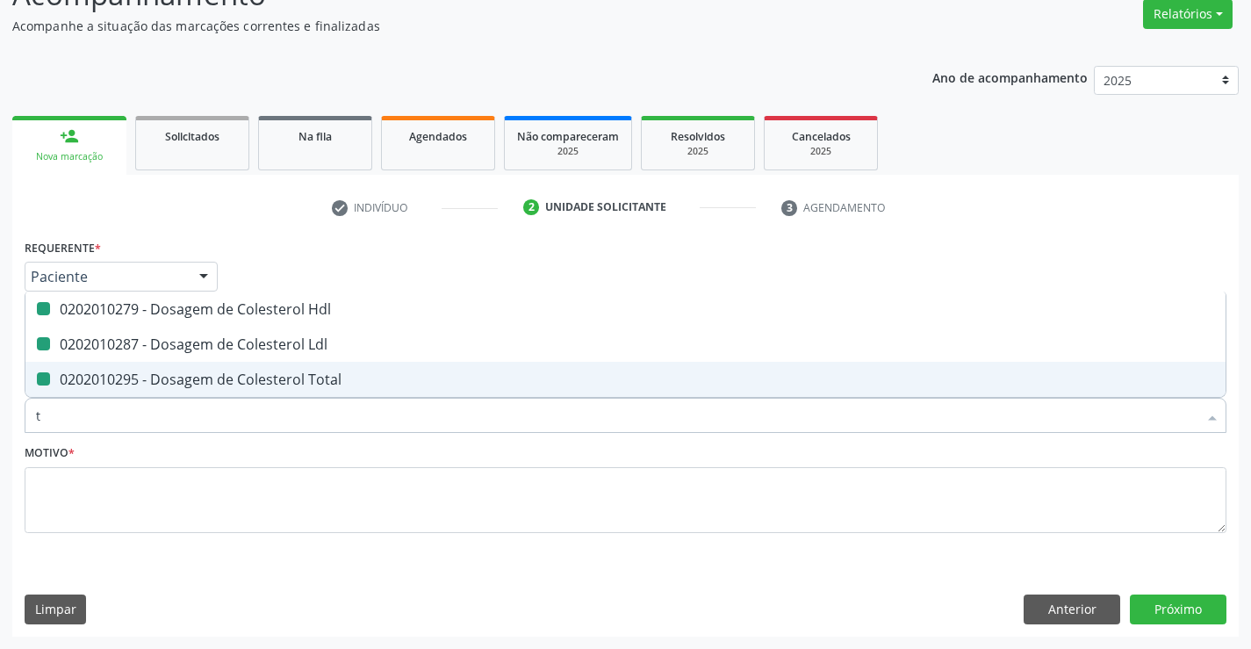
checkbox Total "false"
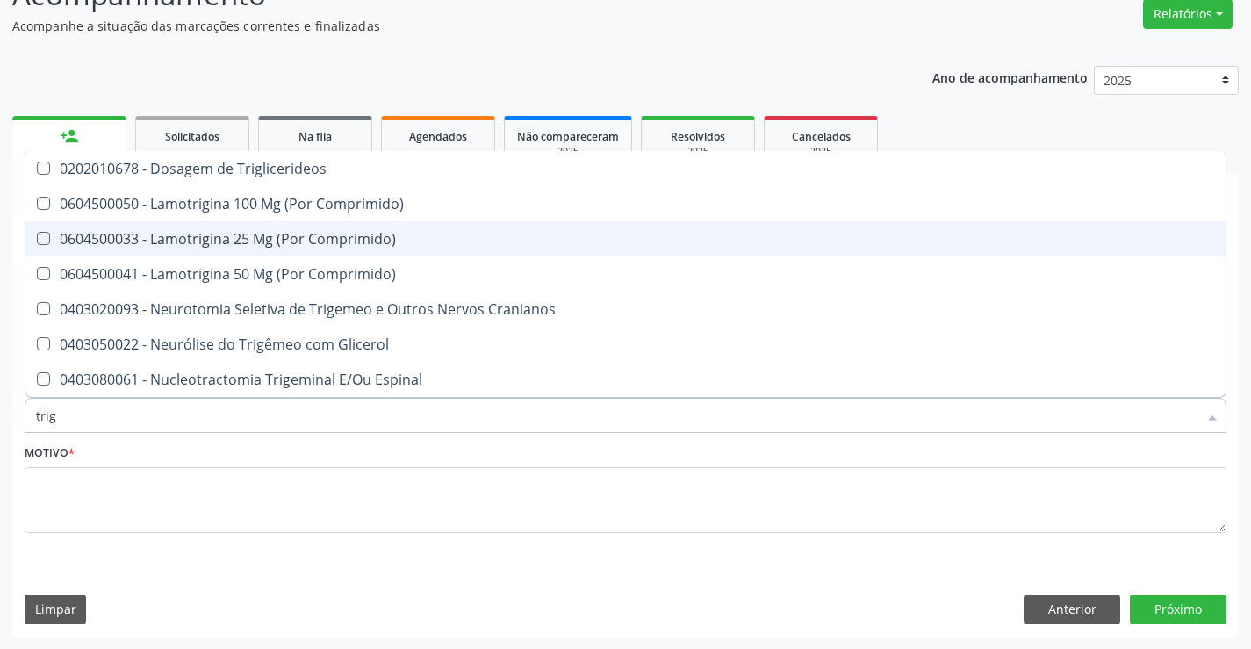
type input "trigl"
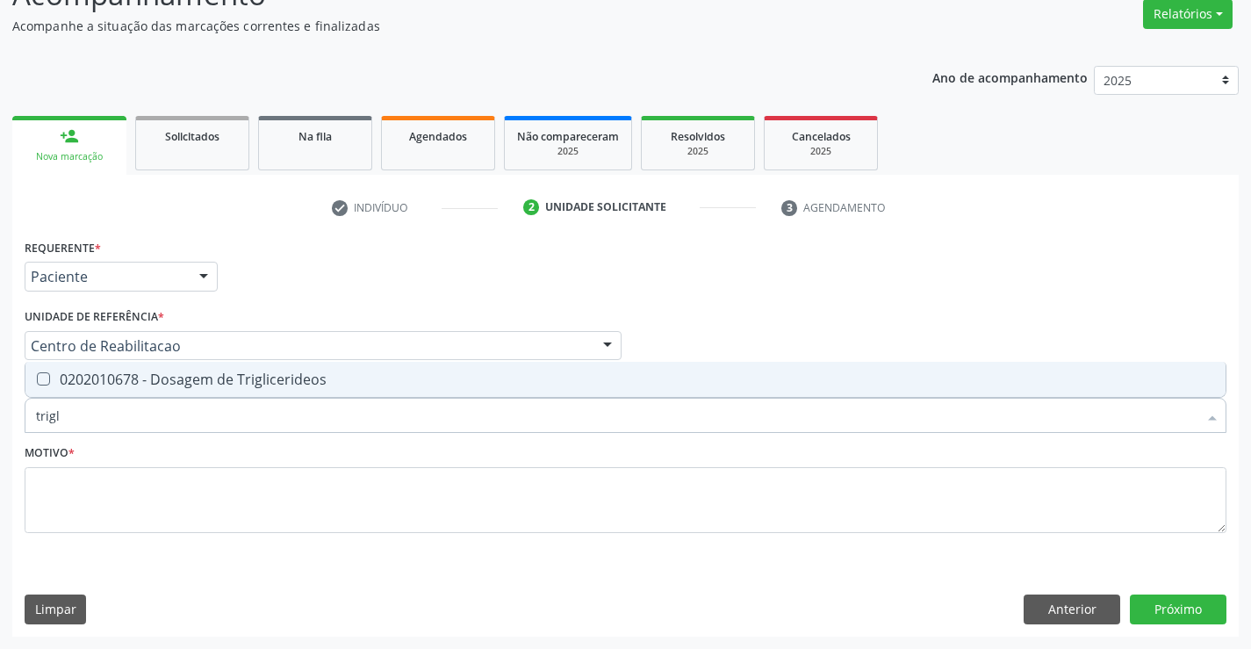
click at [90, 386] on div "0202010678 - Dosagem de Triglicerideos" at bounding box center [625, 379] width 1179 height 14
checkbox Triglicerideos "true"
drag, startPoint x: 86, startPoint y: 418, endPoint x: 0, endPoint y: 420, distance: 86.1
click at [0, 420] on div "Acompanhamento Acompanhe a situação das marcações correntes e finalizadas Relat…" at bounding box center [625, 299] width 1251 height 699
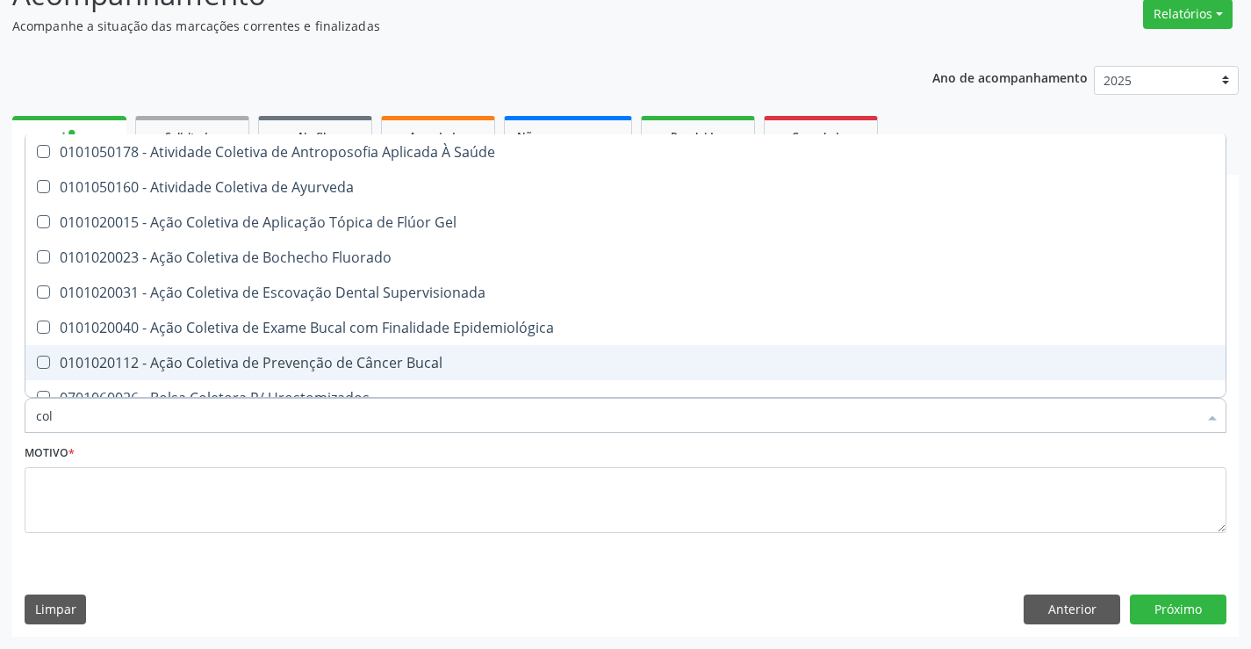
type input "cole"
checkbox Saúde "false"
type input "coles"
checkbox Saúde "true"
checkbox Ayurveda "true"
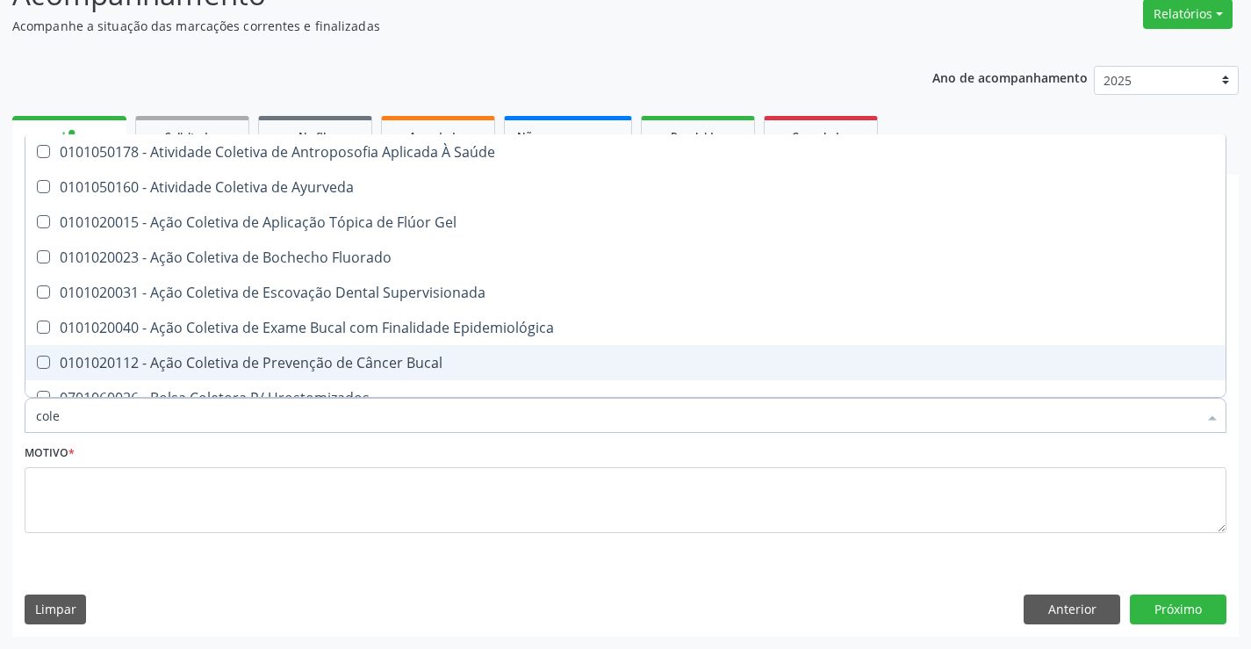
checkbox Gel "true"
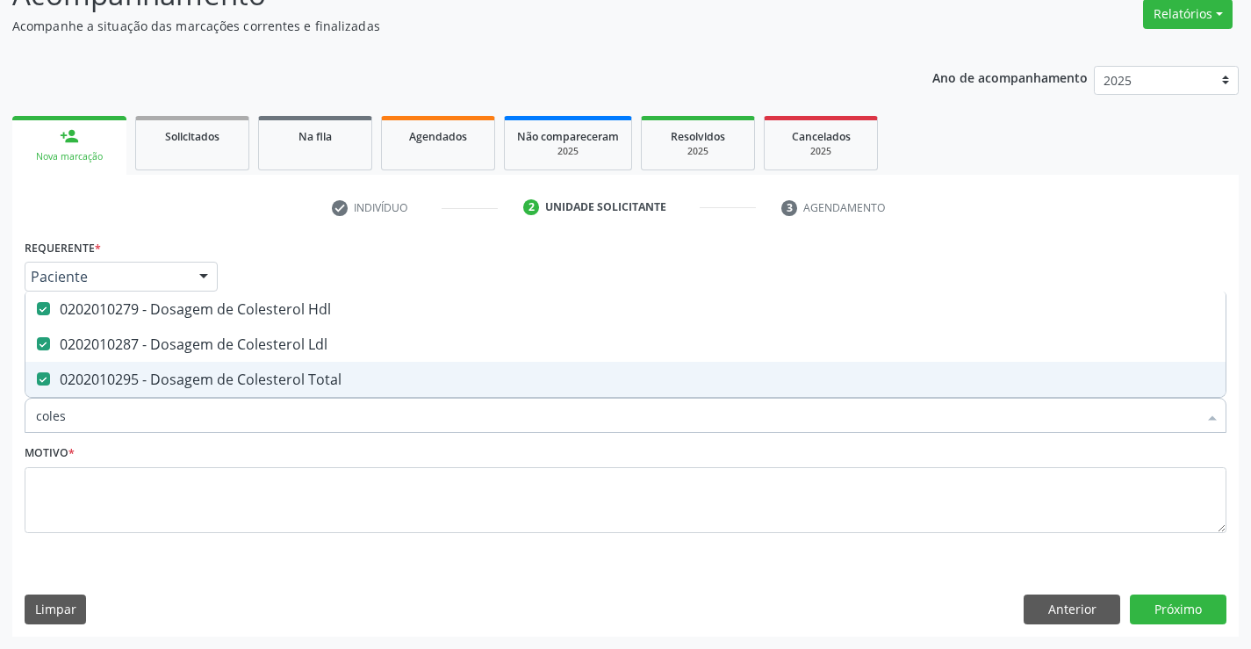
drag, startPoint x: 94, startPoint y: 419, endPoint x: 0, endPoint y: 421, distance: 94.0
click at [0, 421] on div "Acompanhamento Acompanhe a situação das marcações correntes e finalizadas Relat…" at bounding box center [625, 299] width 1251 height 699
type input "hem"
checkbox Hdl "false"
checkbox Ldl "false"
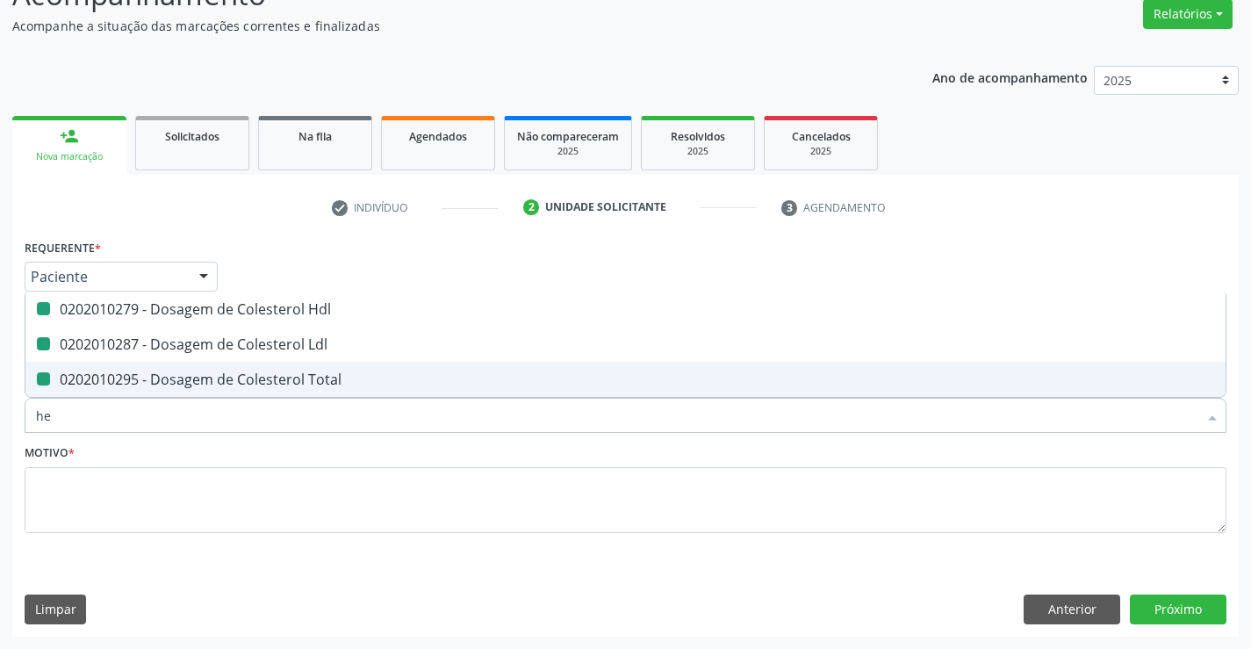
checkbox Total "false"
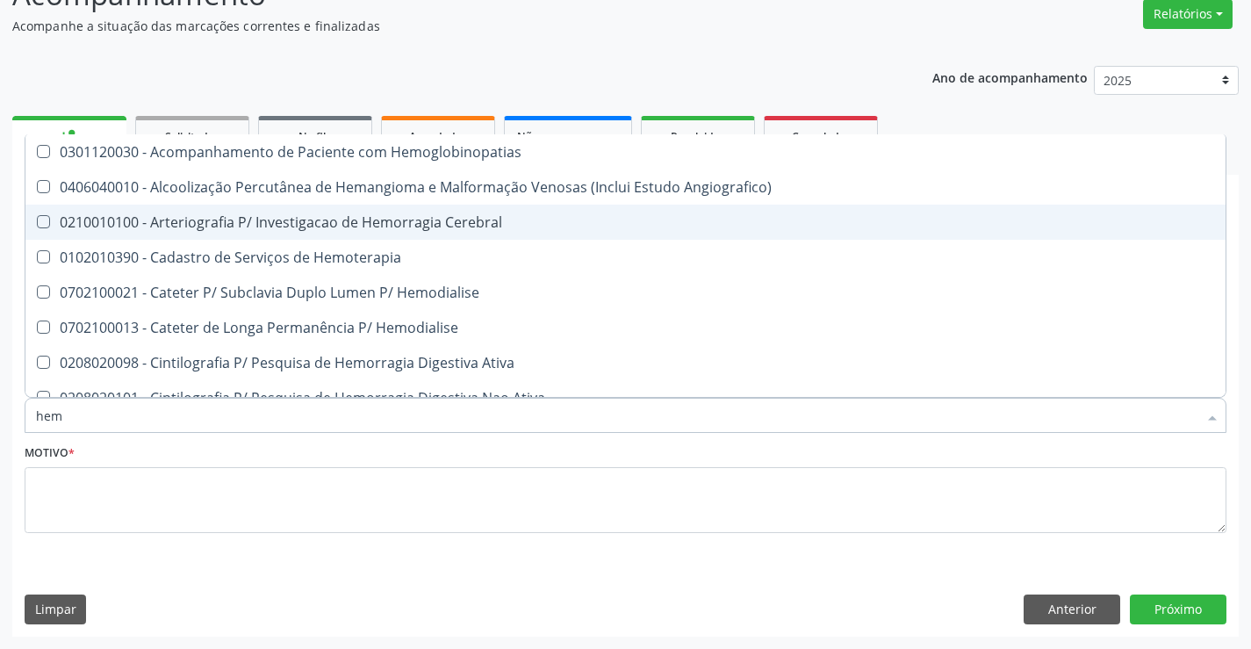
type input "hemo"
checkbox Retro-Retal "true"
checkbox Completo "false"
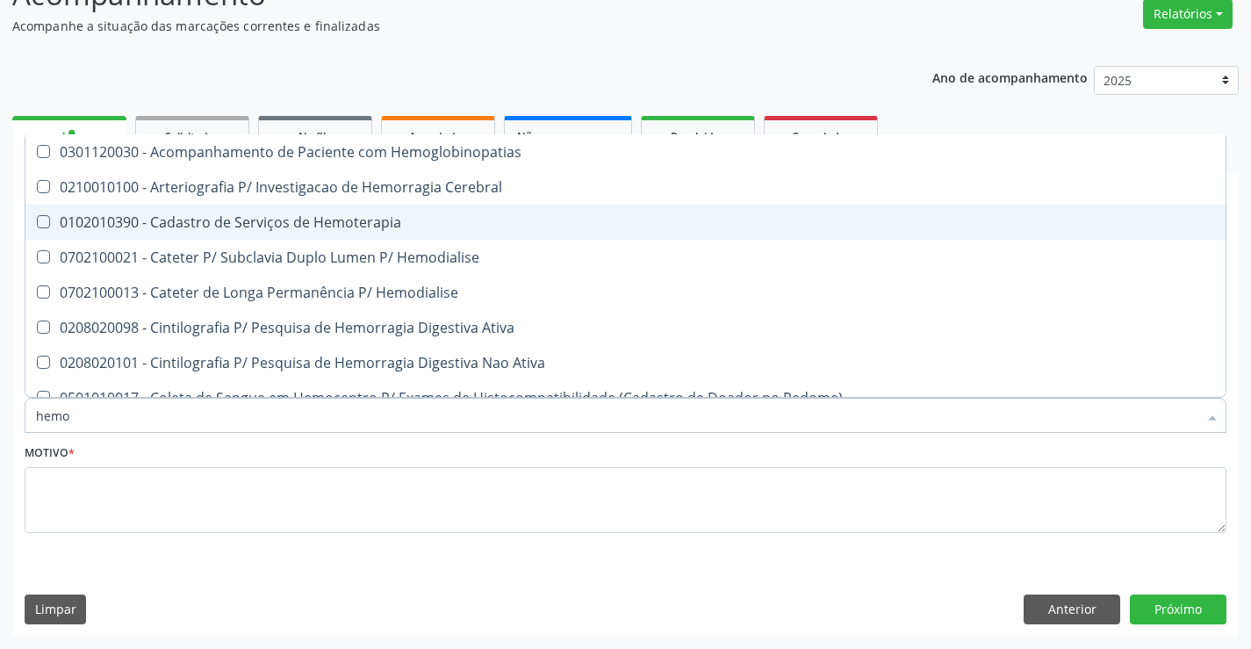
type input "hemog"
checkbox Carboxi-Hemoglobina "true"
type input "hemogl"
checkbox Carboxi-Hemoglobina "false"
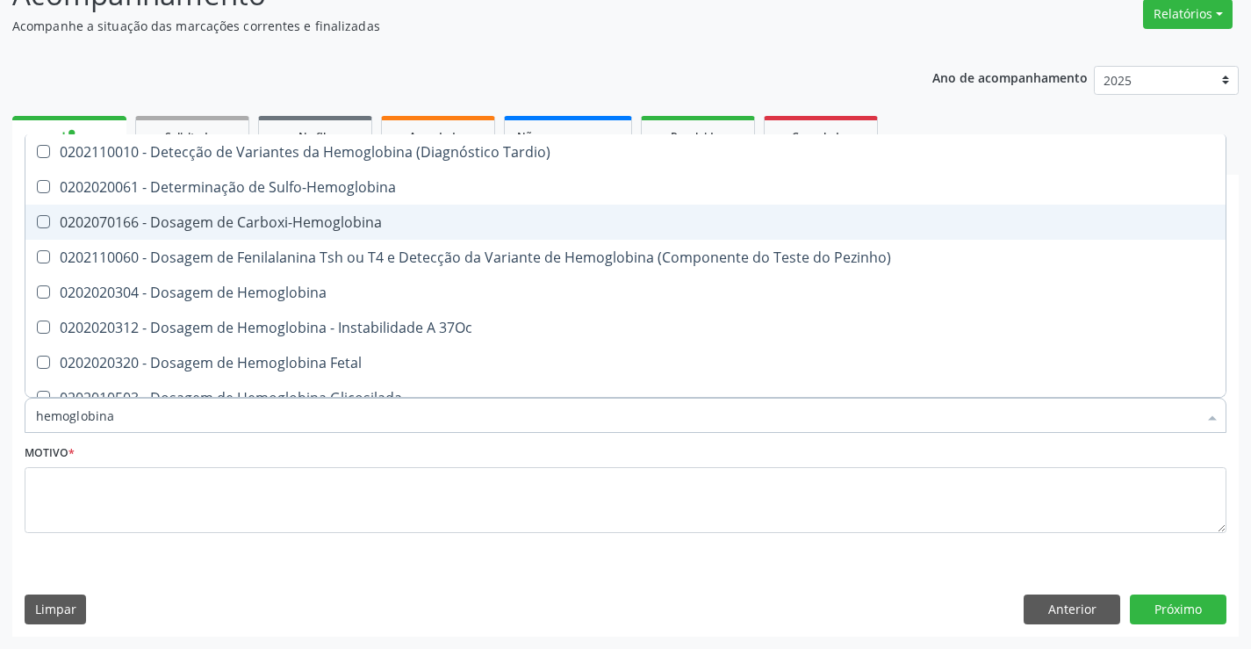
type input "hemoglobina g"
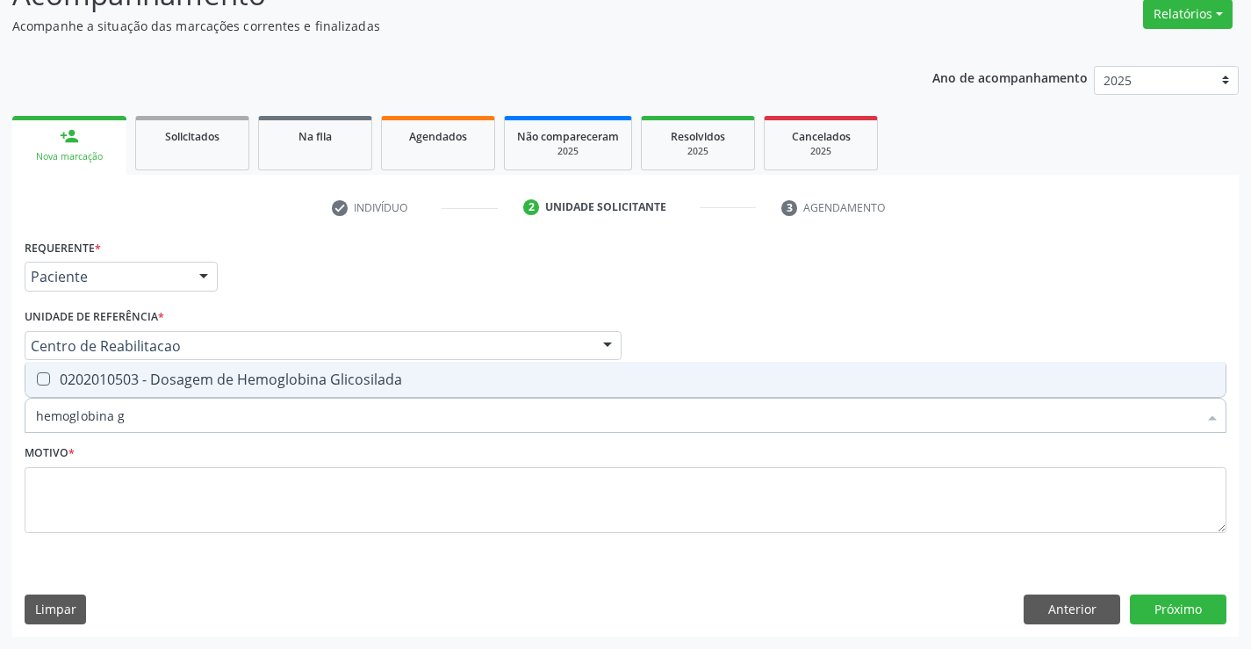
click at [53, 376] on div "0202010503 - Dosagem de Hemoglobina Glicosilada" at bounding box center [625, 379] width 1179 height 14
checkbox Glicosilada "true"
drag, startPoint x: 142, startPoint y: 421, endPoint x: 0, endPoint y: 420, distance: 142.2
click at [0, 420] on div "Acompanhamento Acompanhe a situação das marcações correntes e finalizadas Relat…" at bounding box center [625, 299] width 1251 height 699
type input "hemoglobina g"
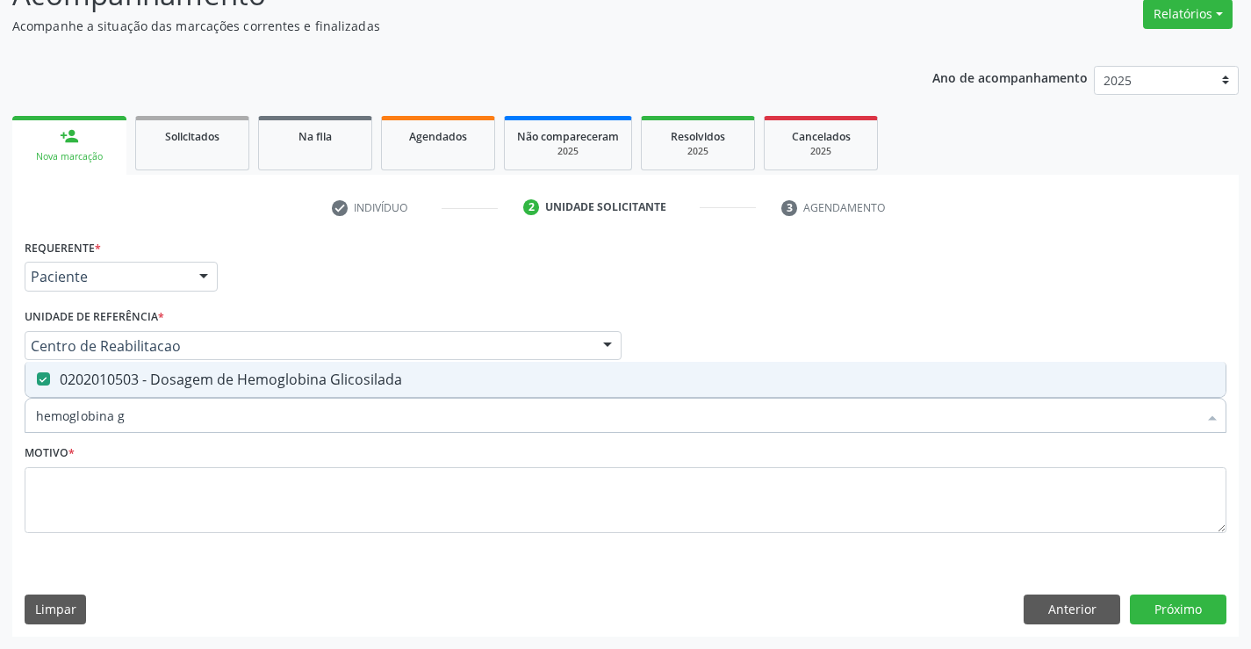
click at [0, 420] on div "Acompanhamento Acompanhe a situação das marcações correntes e finalizadas Relat…" at bounding box center [625, 299] width 1251 height 699
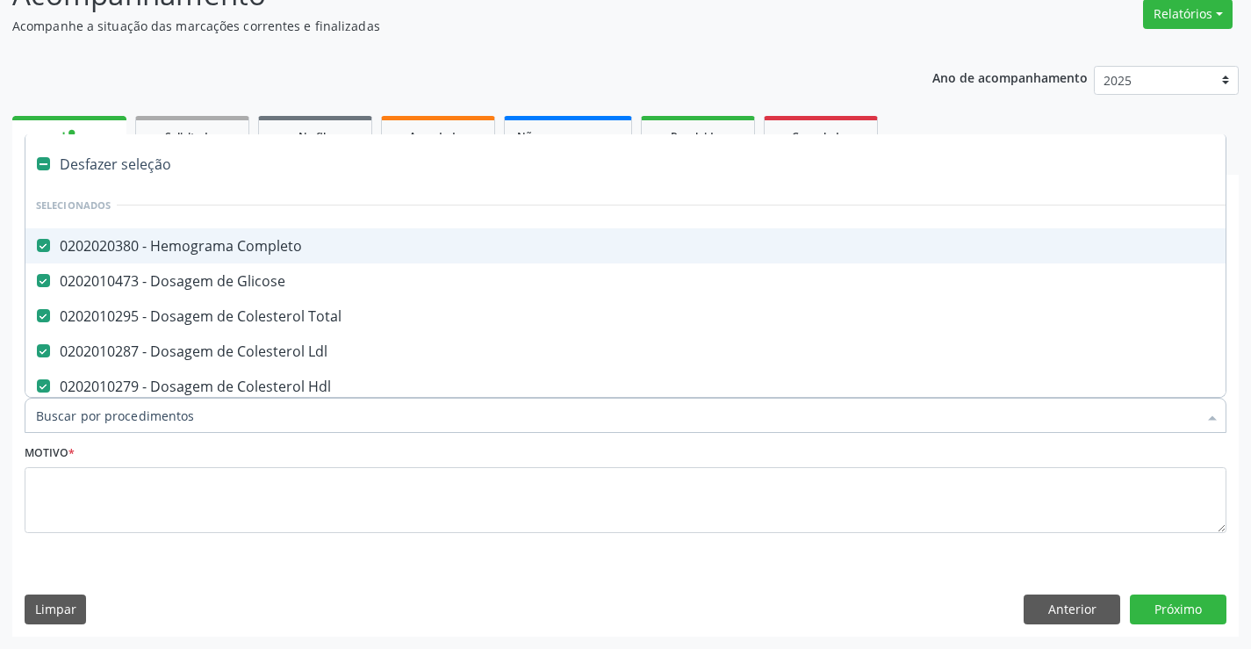
type input "t"
checkbox Glicosilada "false"
type input "tg"
checkbox Completo "false"
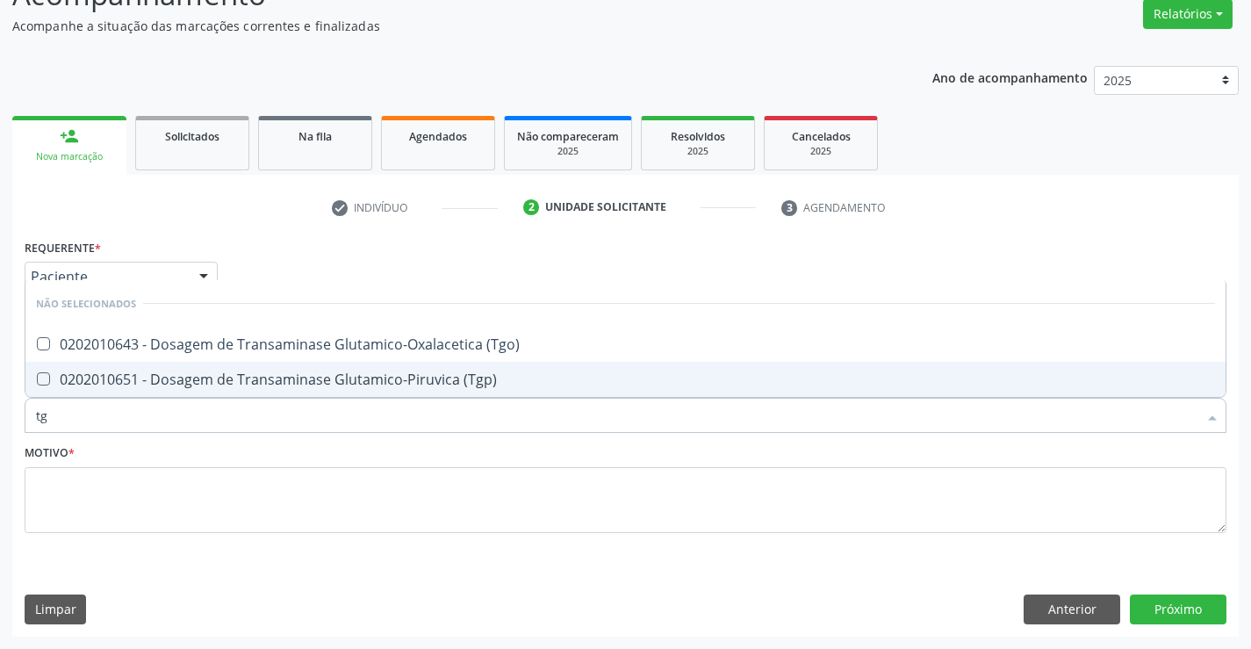
click at [86, 390] on span "0202010651 - Dosagem de Transaminase Glutamico-Piruvica (Tgp)" at bounding box center [625, 379] width 1200 height 35
checkbox \(Tgp\) "true"
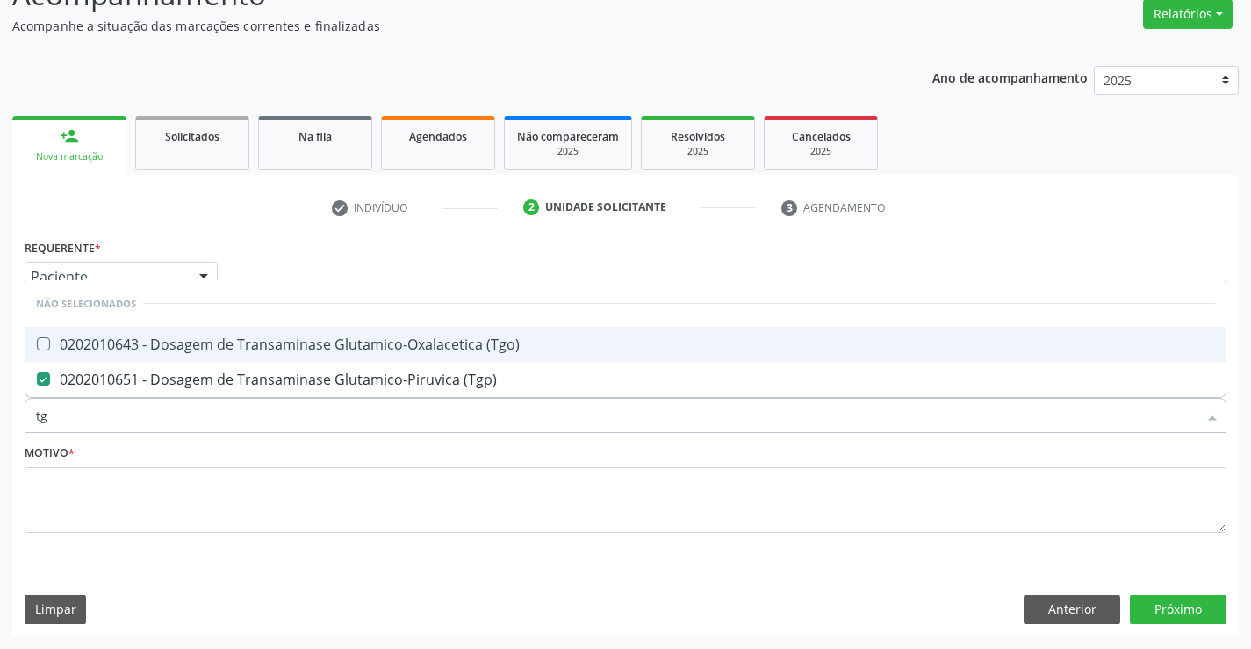
click at [76, 355] on span "0202010643 - Dosagem de Transaminase Glutamico-Oxalacetica (Tgo)" at bounding box center [625, 344] width 1200 height 35
checkbox \(Tgo\) "true"
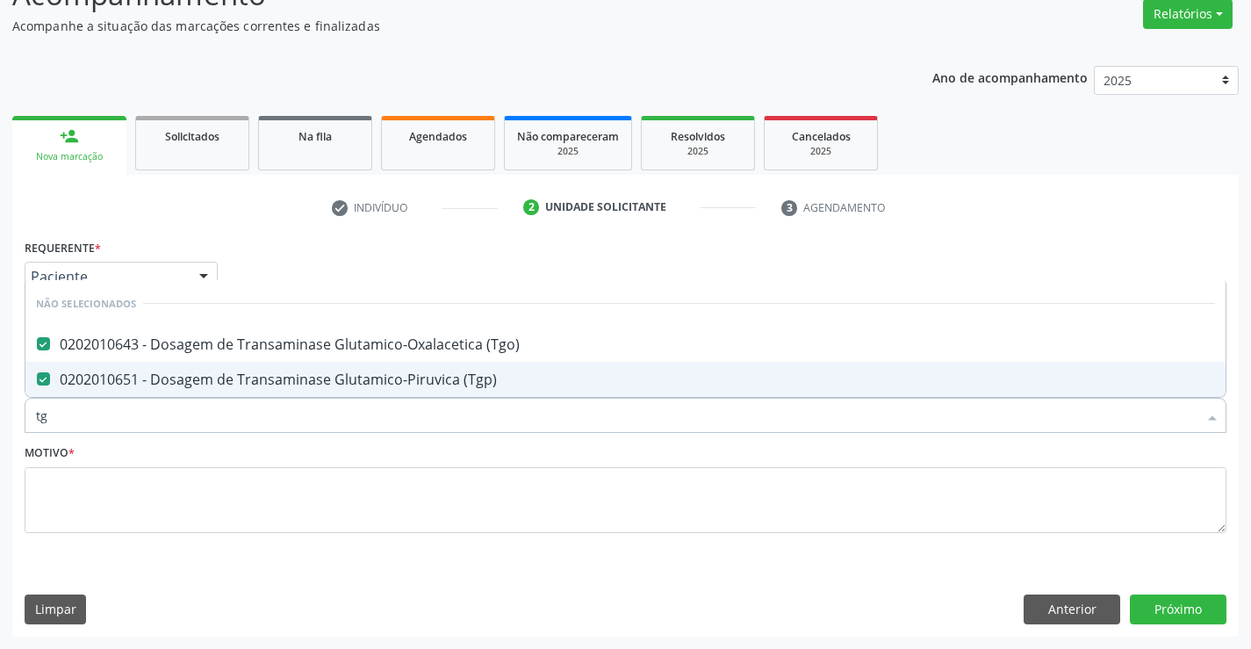
drag, startPoint x: 65, startPoint y: 411, endPoint x: 0, endPoint y: 414, distance: 65.0
click at [0, 414] on div "Acompanhamento Acompanhe a situação das marcações correntes e finalizadas Relat…" at bounding box center [625, 299] width 1251 height 699
type input "u"
checkbox \(Tgo\) "false"
checkbox \(Tgp\) "false"
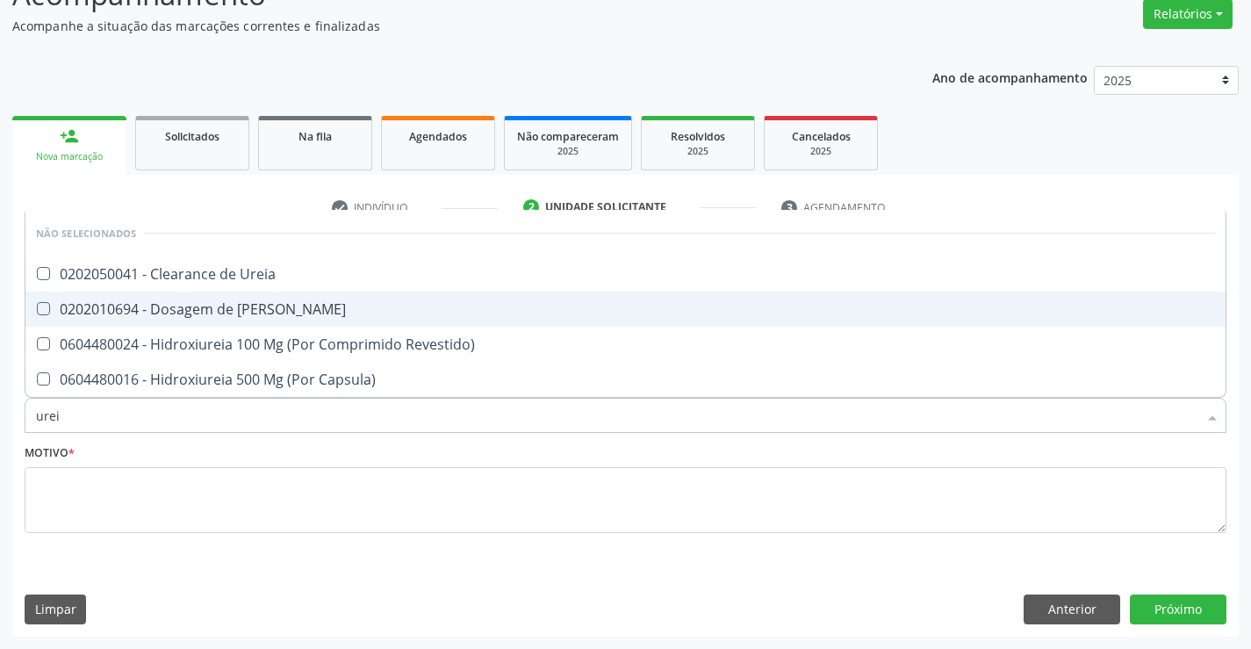
type input "ureia"
click at [124, 313] on div "0202010694 - Dosagem de [PERSON_NAME]" at bounding box center [625, 309] width 1179 height 14
checkbox Ureia "true"
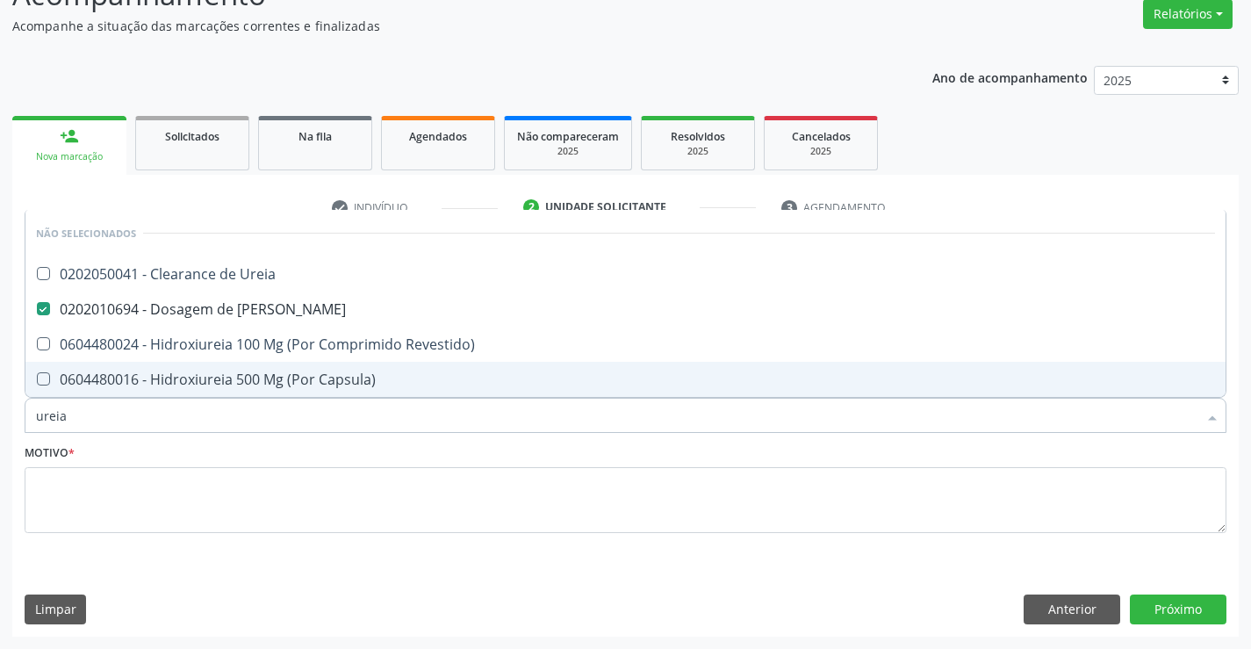
drag, startPoint x: 78, startPoint y: 417, endPoint x: 0, endPoint y: 420, distance: 78.2
click at [0, 420] on div "Acompanhamento Acompanhe a situação das marcações correntes e finalizadas Relat…" at bounding box center [625, 299] width 1251 height 699
type input "c"
checkbox Ureia "true"
checkbox Revestido\) "true"
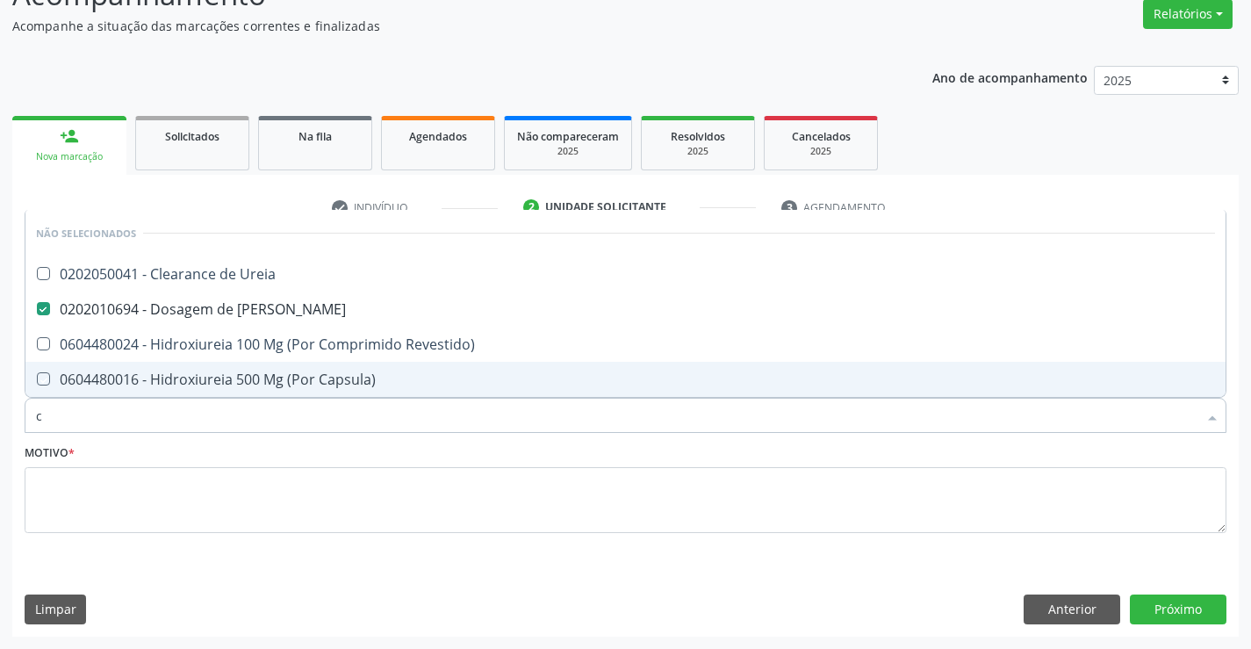
checkbox Capsula\) "true"
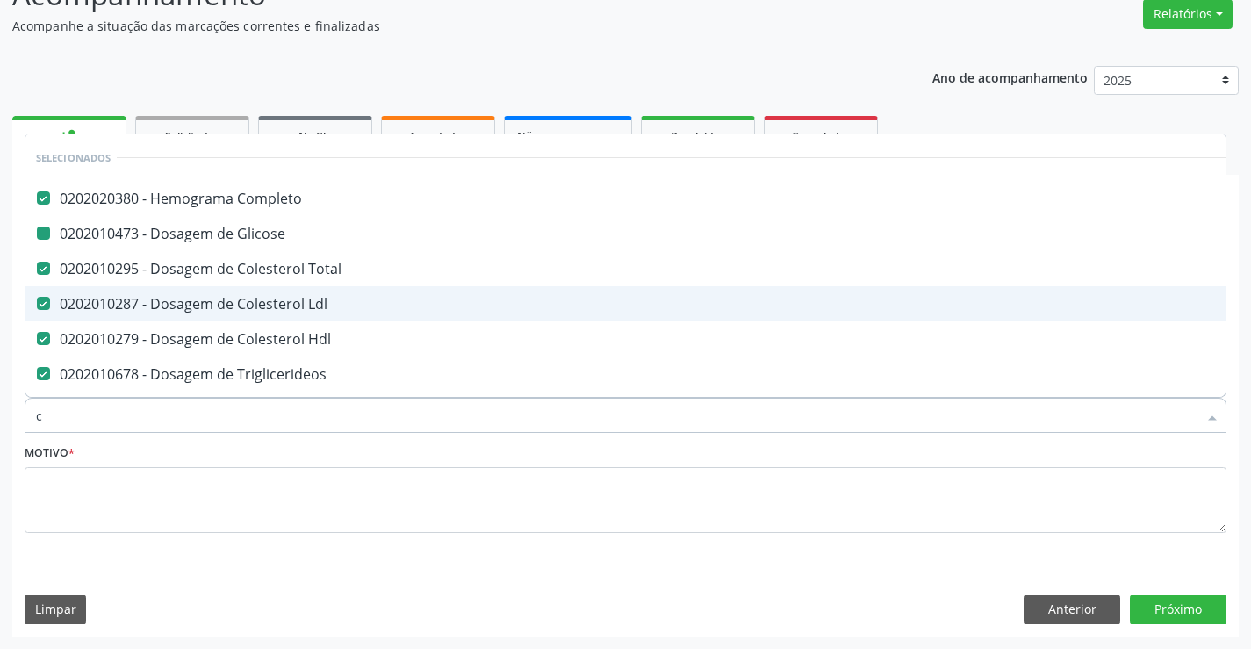
type input "cr"
checkbox Completo "false"
checkbox Glicose "false"
checkbox Total "false"
checkbox Ldl "false"
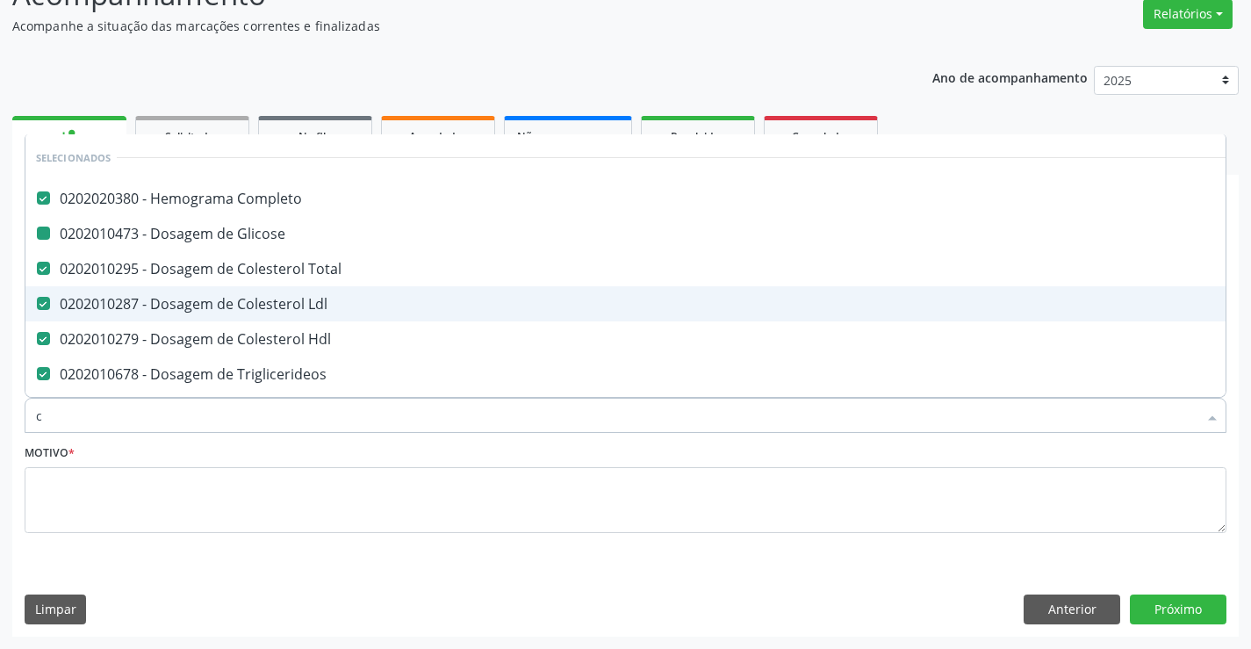
checkbox Hdl "false"
checkbox Triglicerideos "false"
checkbox Glicosilada "false"
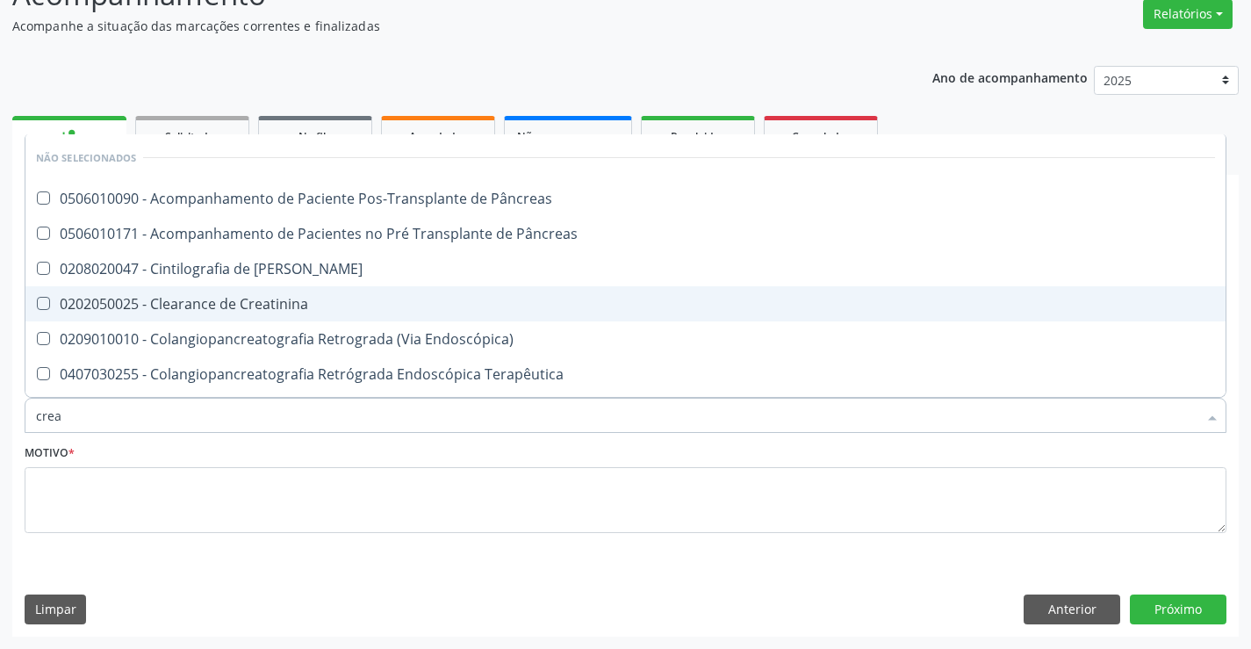
type input "creat"
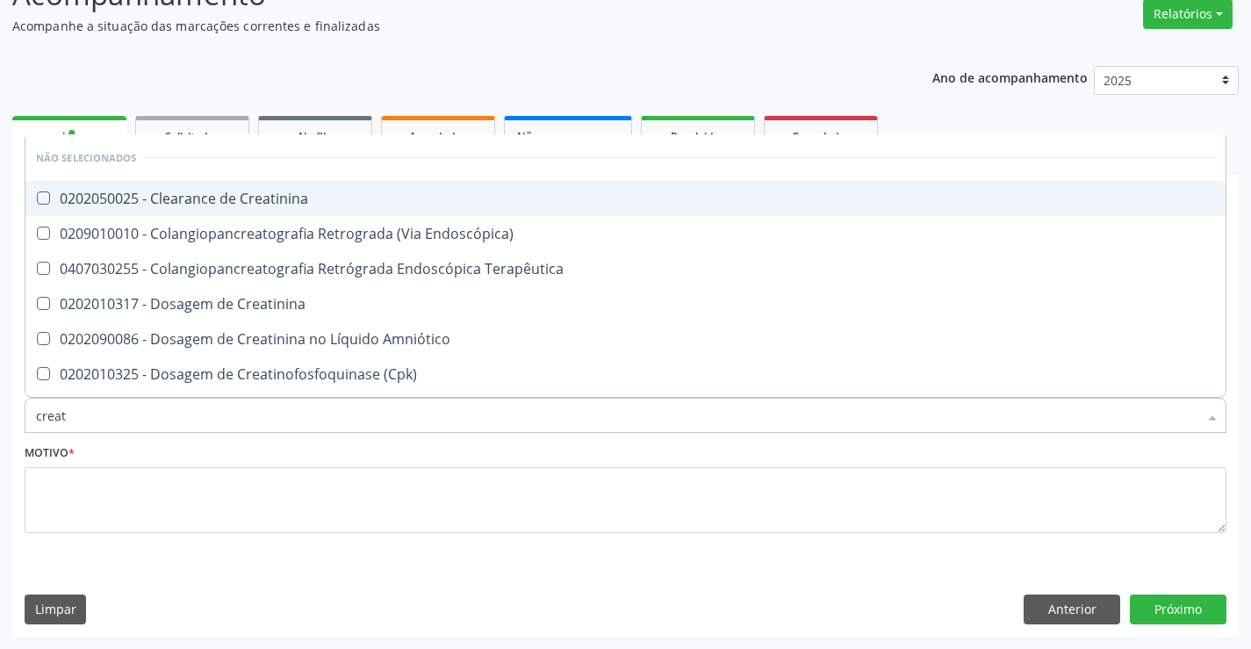
click at [243, 191] on div "0202050025 - Clearance de Creatinina" at bounding box center [625, 198] width 1179 height 14
click at [41, 198] on Creatinina at bounding box center [43, 197] width 13 height 13
click at [37, 198] on Creatinina "checkbox" at bounding box center [30, 197] width 11 height 11
checkbox Creatinina "false"
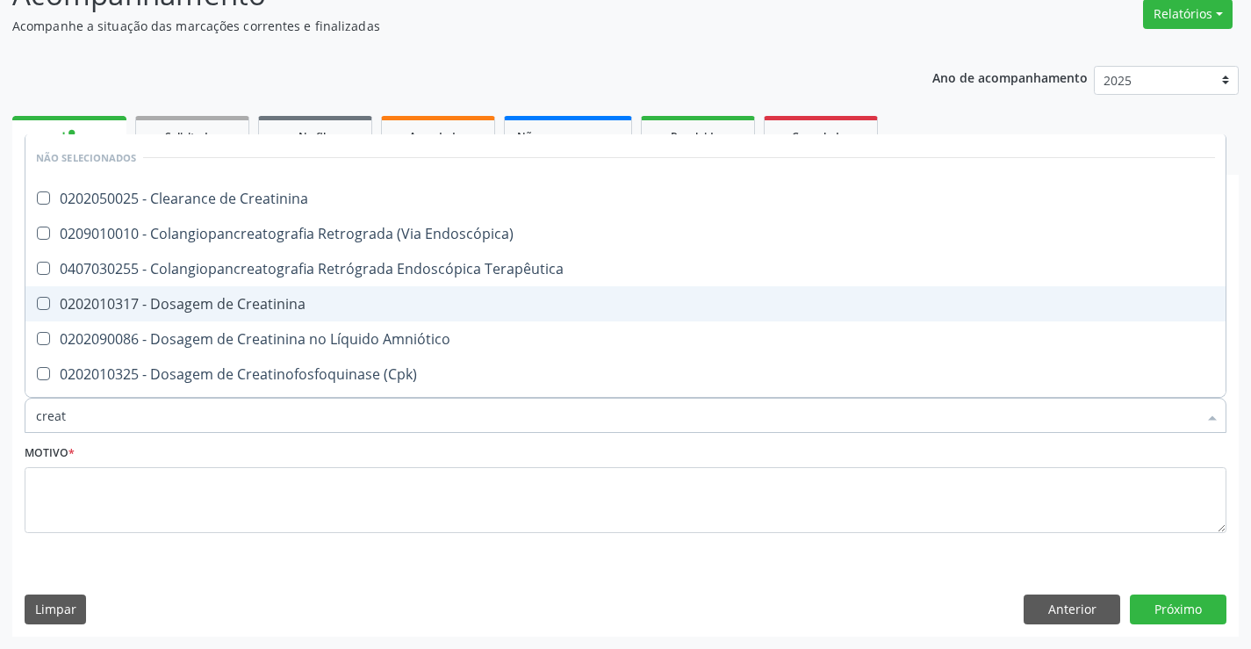
click at [153, 311] on div "0202010317 - Dosagem de Creatinina" at bounding box center [625, 304] width 1179 height 14
checkbox Creatinina "true"
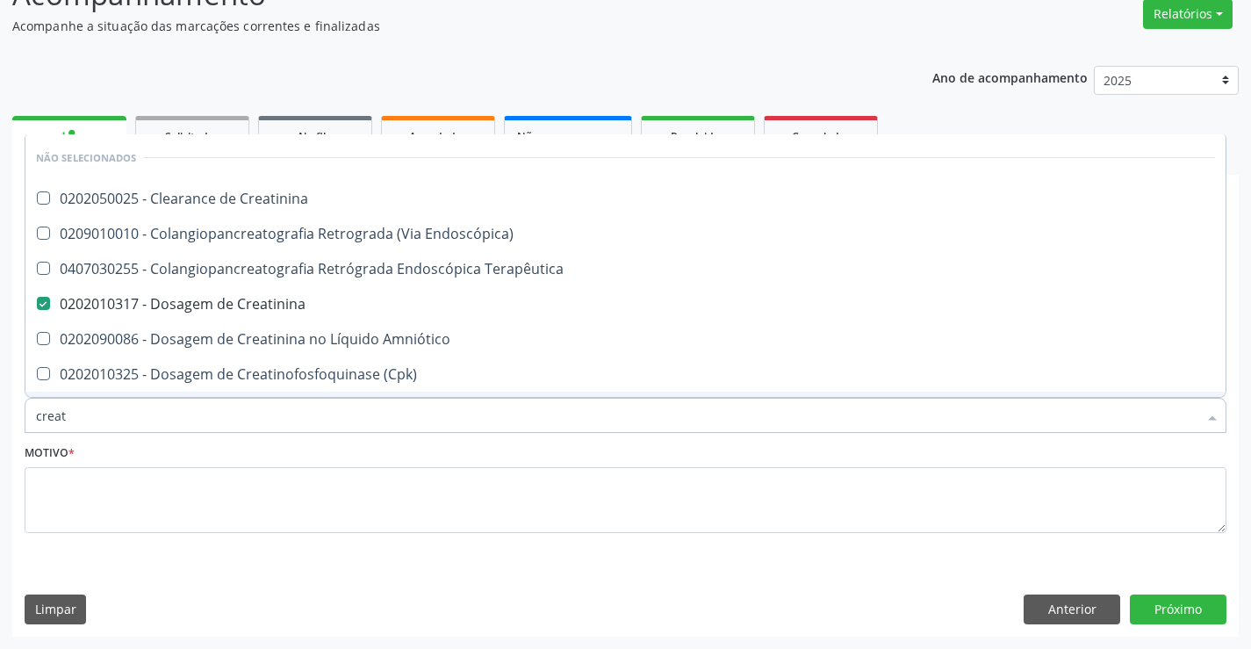
drag, startPoint x: 99, startPoint y: 417, endPoint x: 0, endPoint y: 411, distance: 99.4
click at [0, 411] on div "Acompanhamento Acompanhe a situação das marcações correntes e finalizadas Relat…" at bounding box center [625, 299] width 1251 height 699
type input "ts"
checkbox Creatinina "false"
checkbox Endoscópica\) "false"
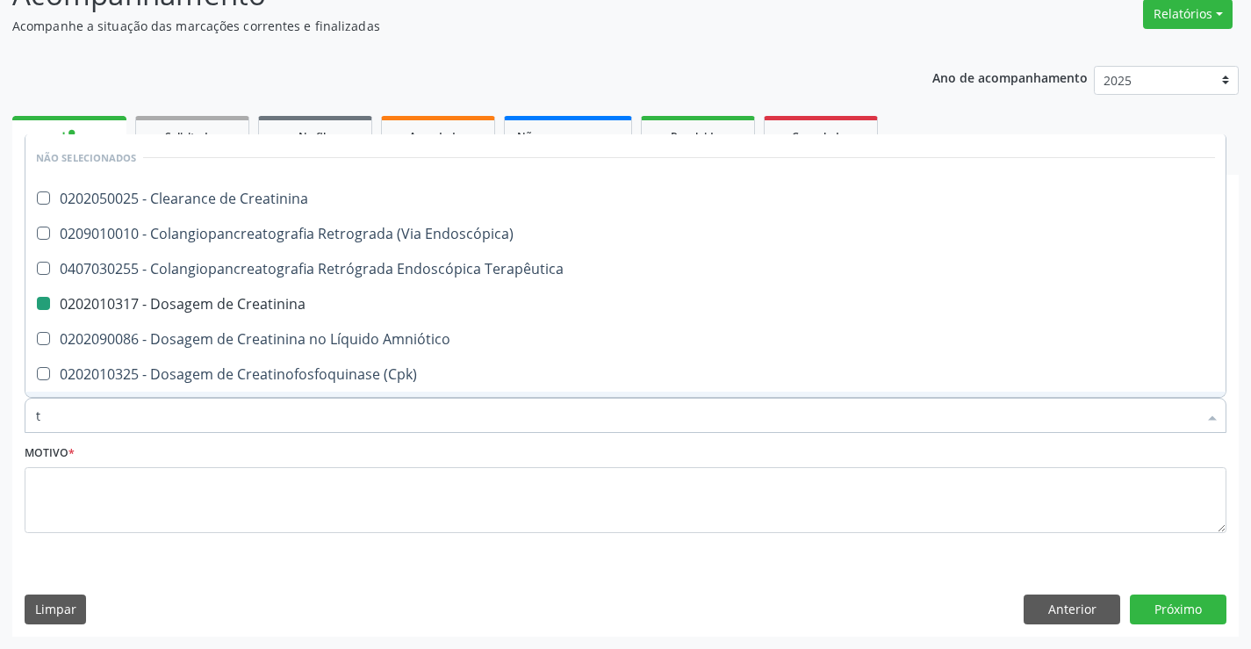
checkbox Terapêutica "false"
checkbox Creatinina "false"
checkbox Amniótico "false"
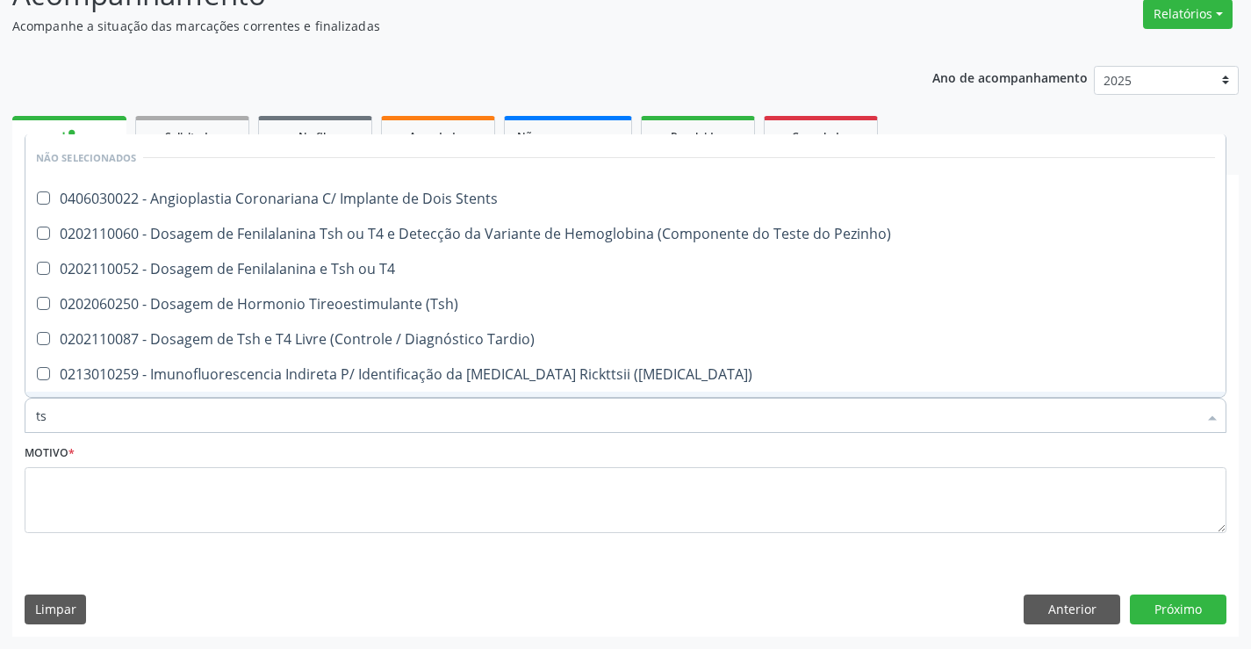
type input "tsh"
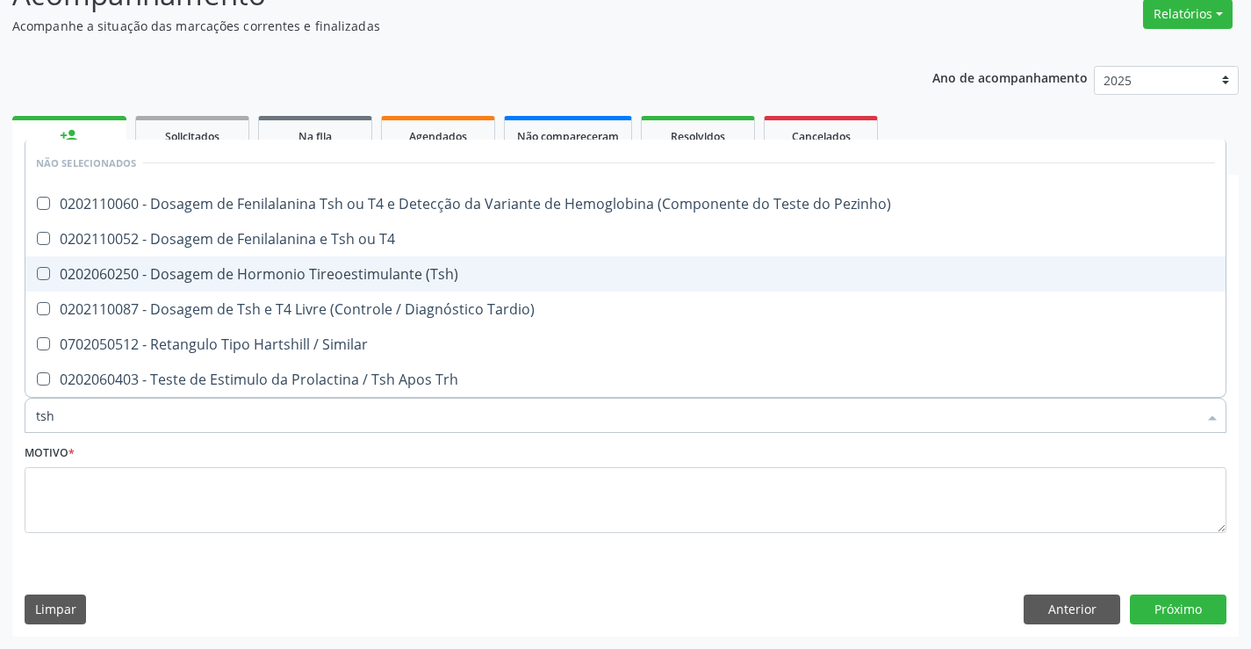
click at [343, 270] on div "0202060250 - Dosagem de Hormonio Tireoestimulante (Tsh)" at bounding box center [625, 274] width 1179 height 14
checkbox \(Tsh\) "true"
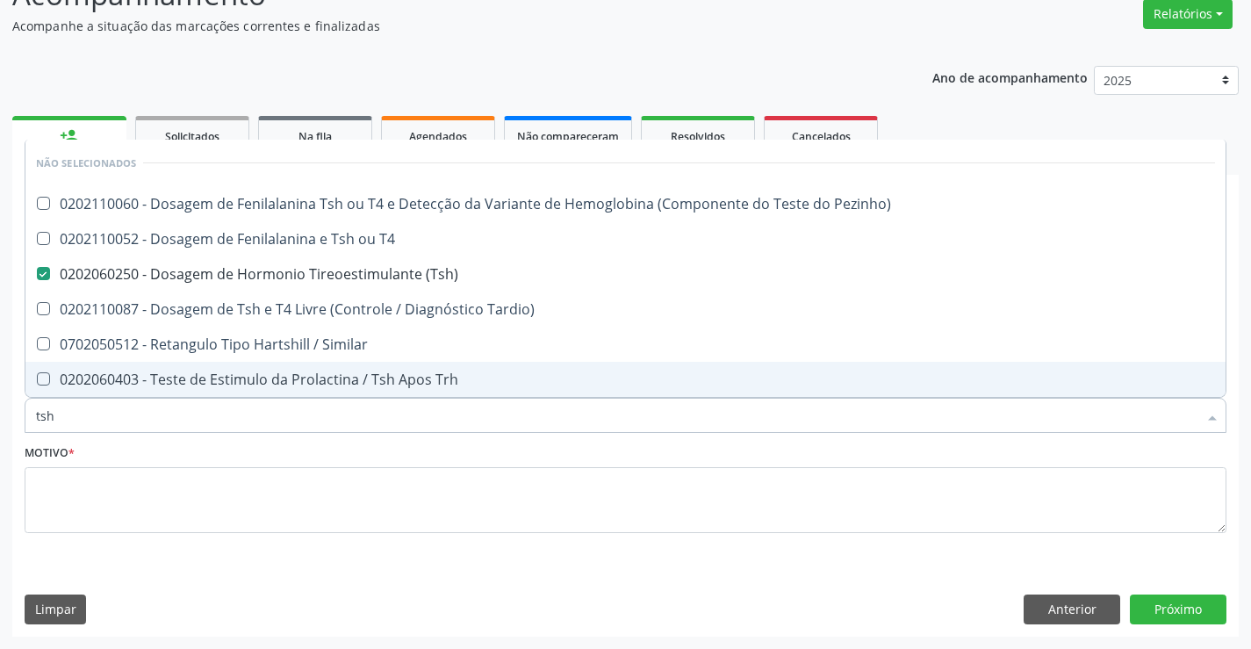
drag, startPoint x: 74, startPoint y: 411, endPoint x: 0, endPoint y: 409, distance: 73.8
click at [0, 409] on div "Acompanhamento Acompanhe a situação das marcações correntes e finalizadas Relat…" at bounding box center [625, 299] width 1251 height 699
type input "t"
checkbox Pezinho\) "true"
checkbox T4 "true"
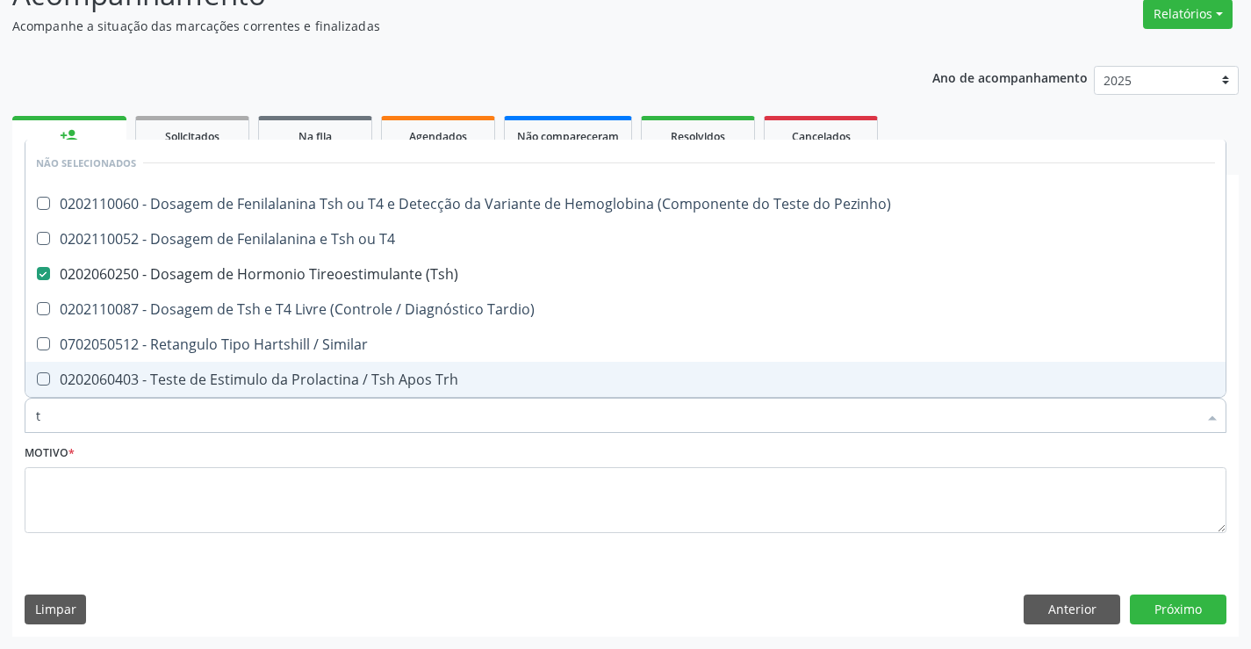
checkbox Tardio\) "true"
checkbox Similar "true"
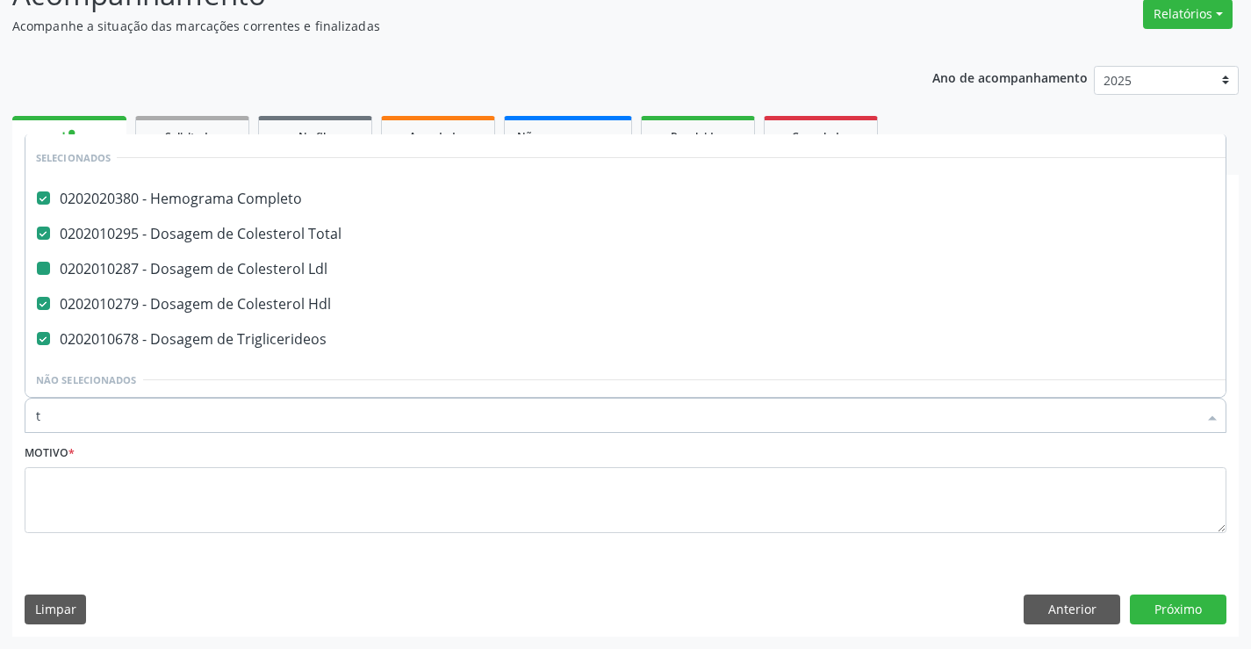
type input "t4"
checkbox Completo "false"
checkbox Total "false"
checkbox Ldl "false"
checkbox Hdl "false"
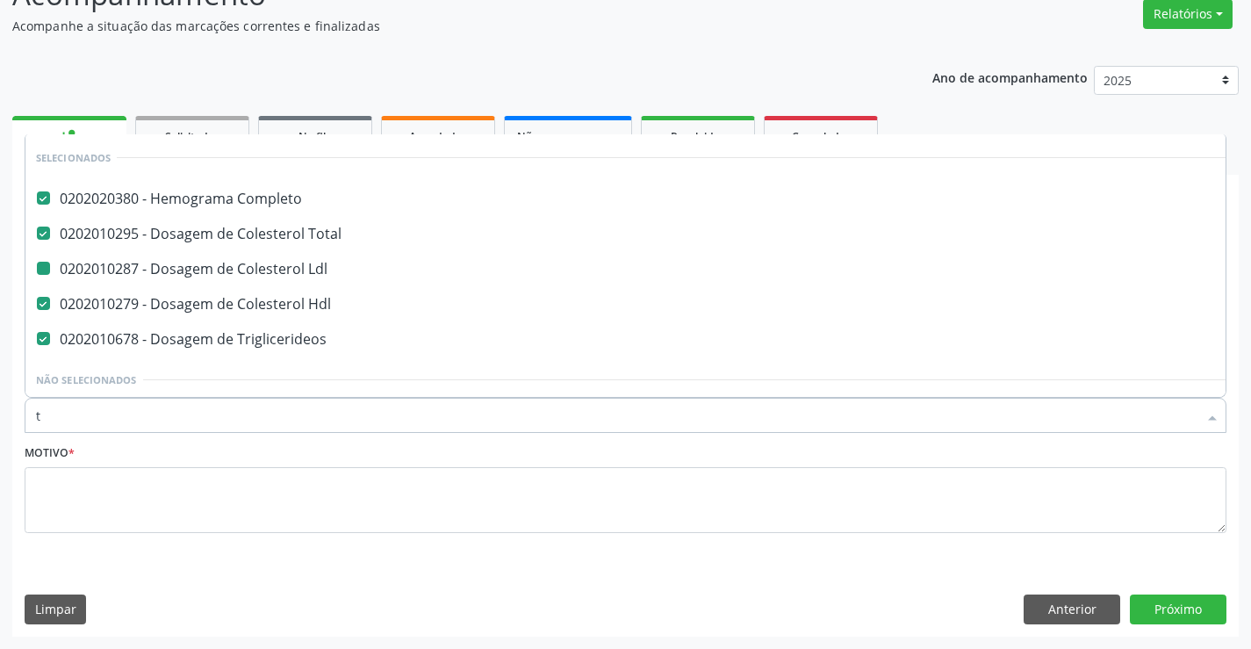
checkbox Triglicerideos "false"
type input "t4"
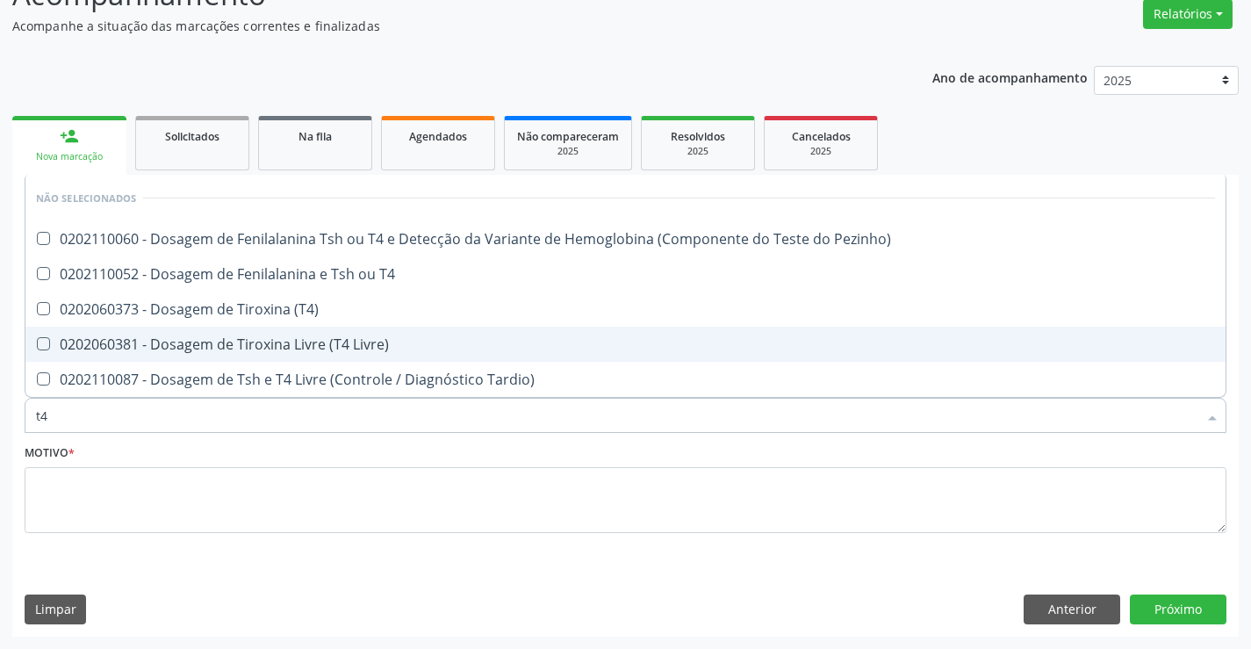
click at [148, 349] on div "0202060381 - Dosagem de Tiroxina Livre (T4 Livre)" at bounding box center [625, 344] width 1179 height 14
checkbox Livre\) "true"
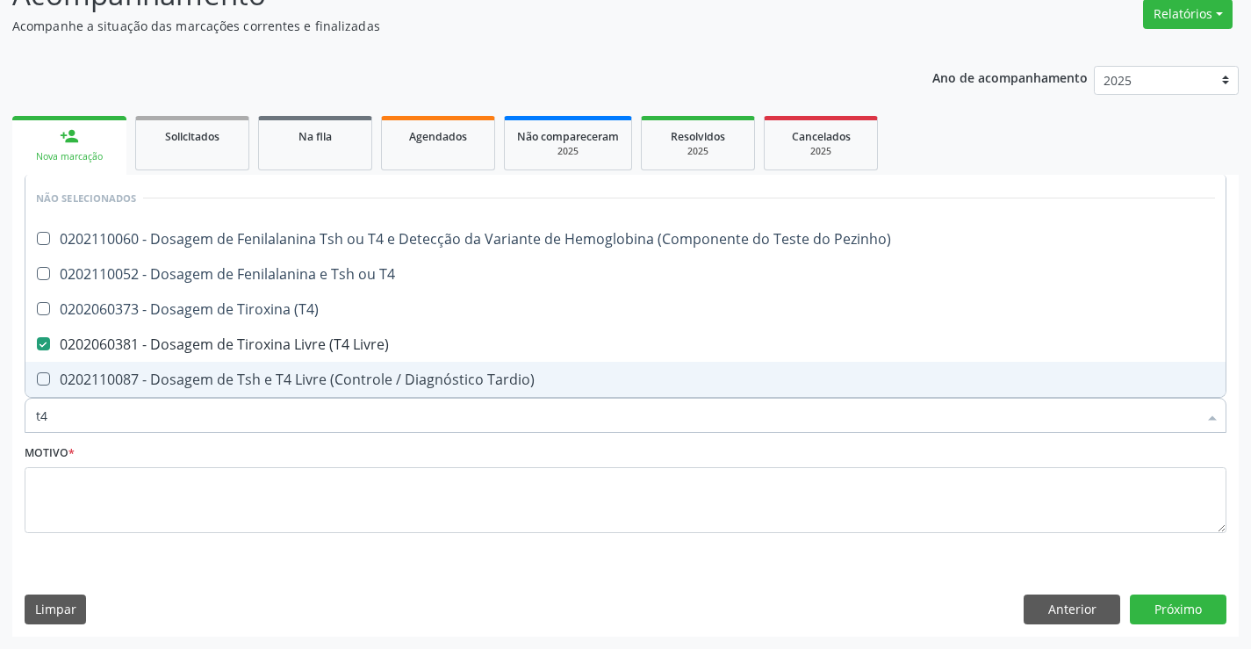
drag, startPoint x: 64, startPoint y: 420, endPoint x: 0, endPoint y: 410, distance: 64.8
click at [0, 410] on div "Acompanhamento Acompanhe a situação das marcações correntes e finalizadas Relat…" at bounding box center [625, 299] width 1251 height 699
type input "u"
checkbox Livre\) "false"
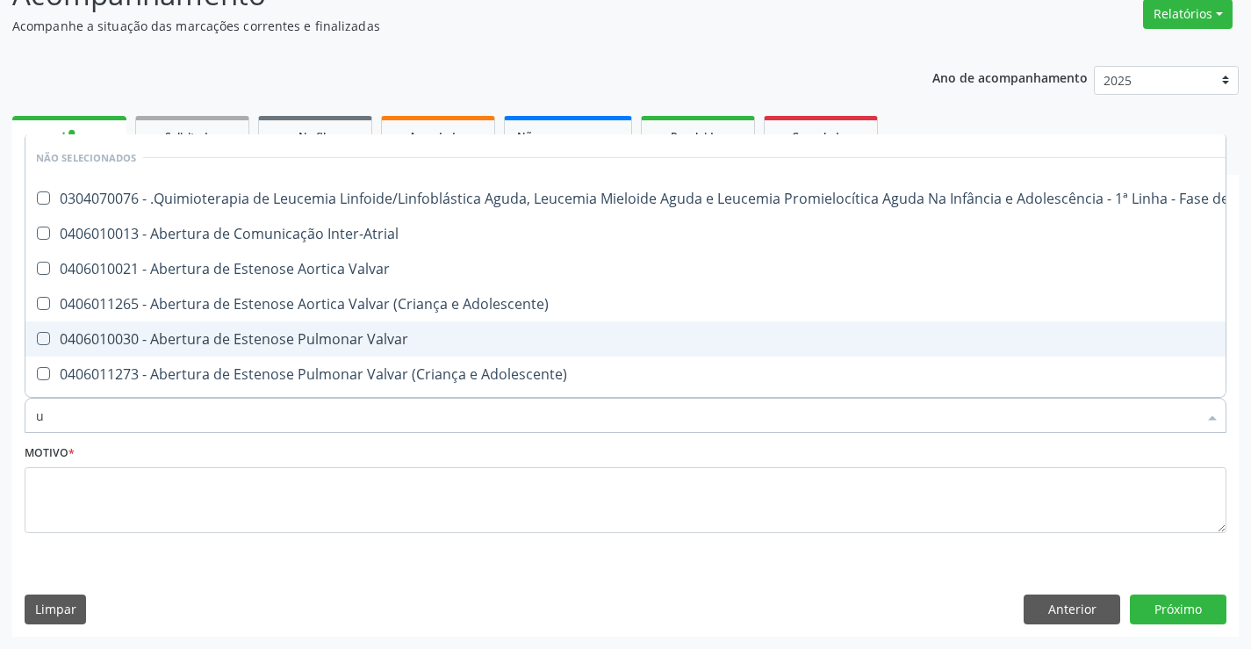
type input "ur"
checkbox Coagulação\ "true"
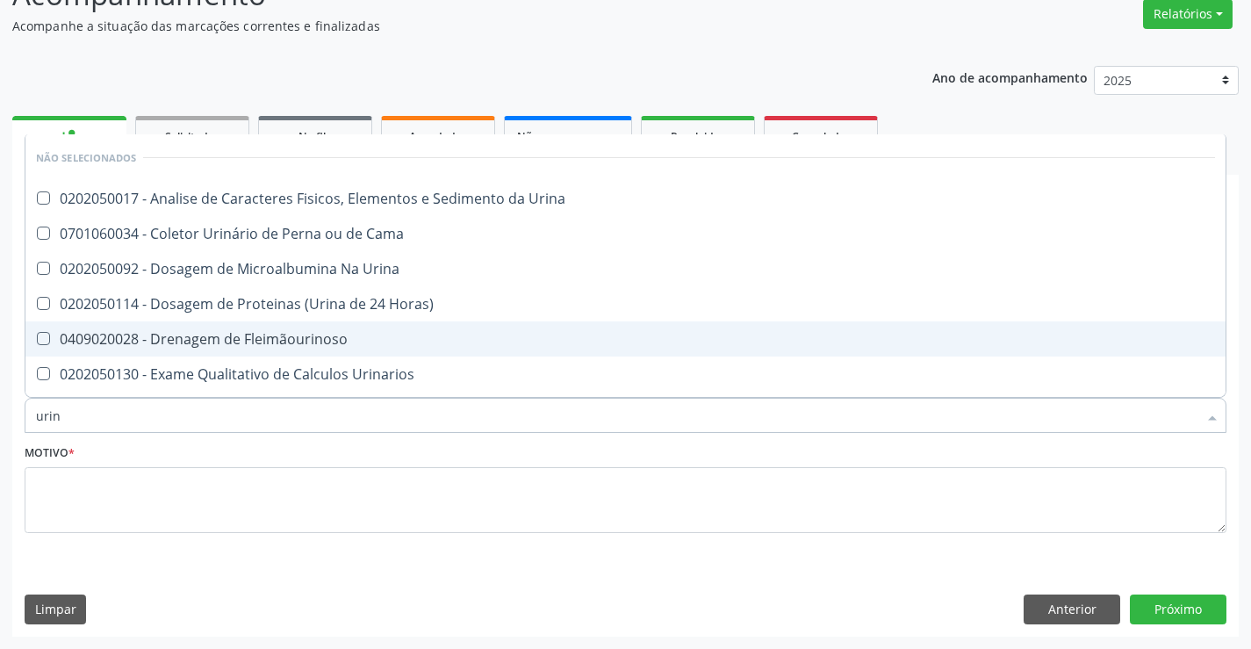
type input "urina"
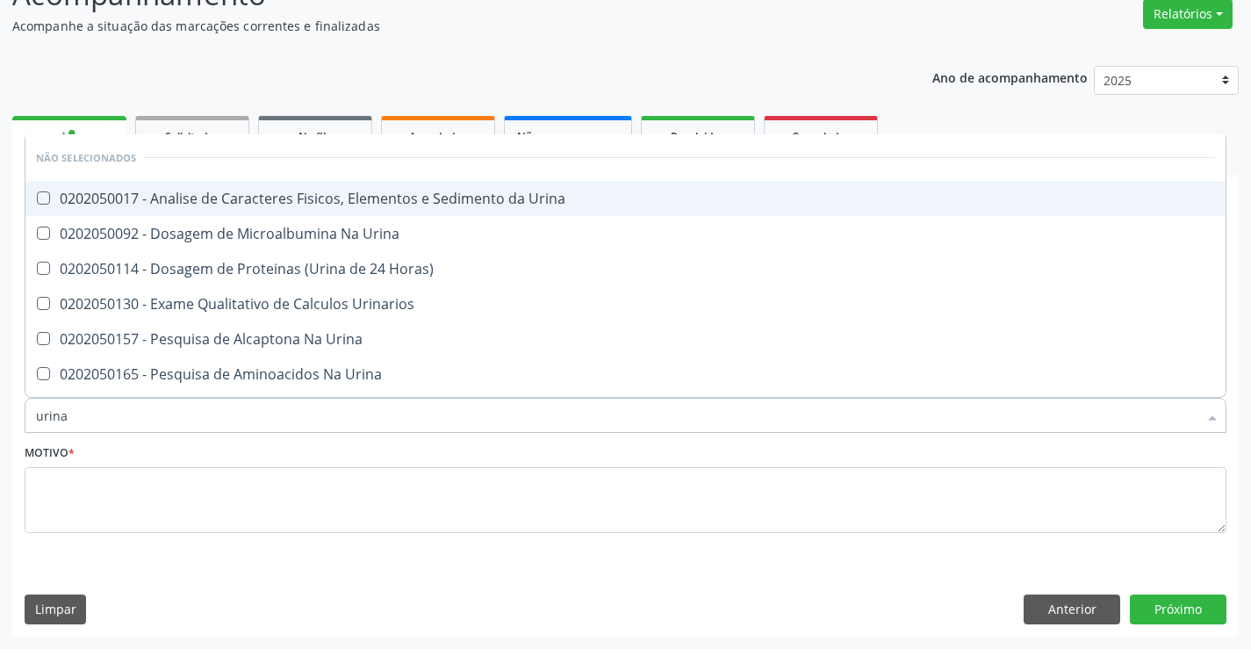
click at [412, 195] on div "0202050017 - Analise de Caracteres Fisicos, Elementos e Sedimento da Urina" at bounding box center [625, 198] width 1179 height 14
checkbox Urina "true"
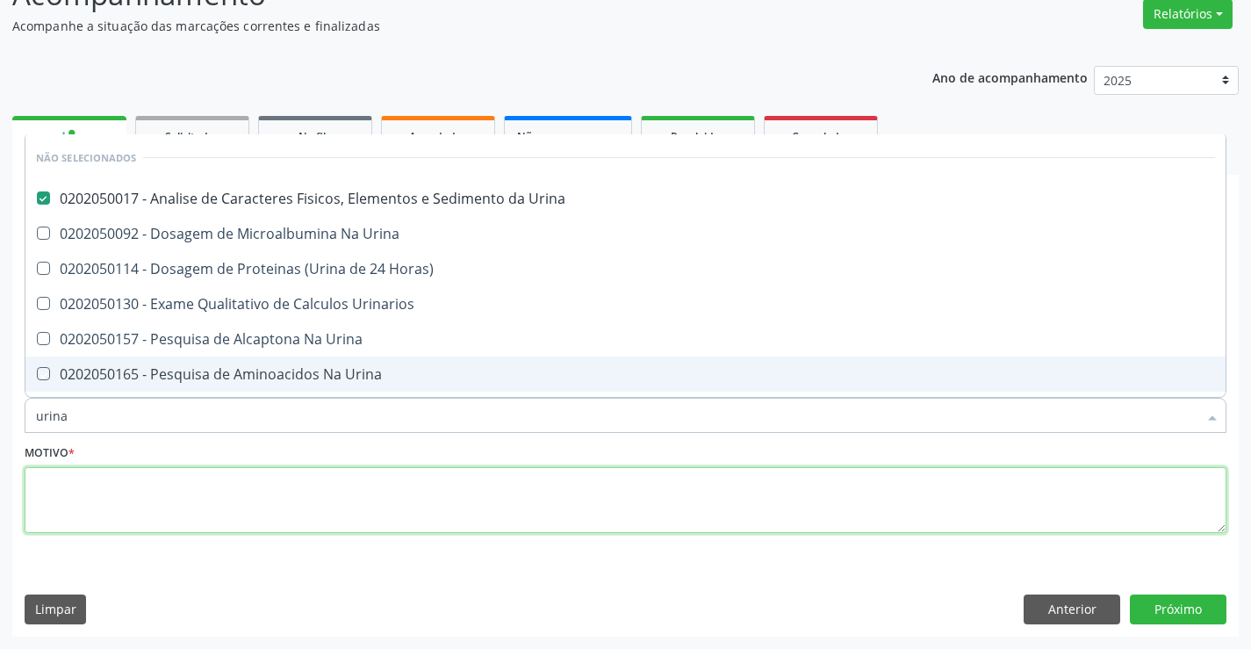
click at [232, 481] on textarea at bounding box center [626, 500] width 1202 height 67
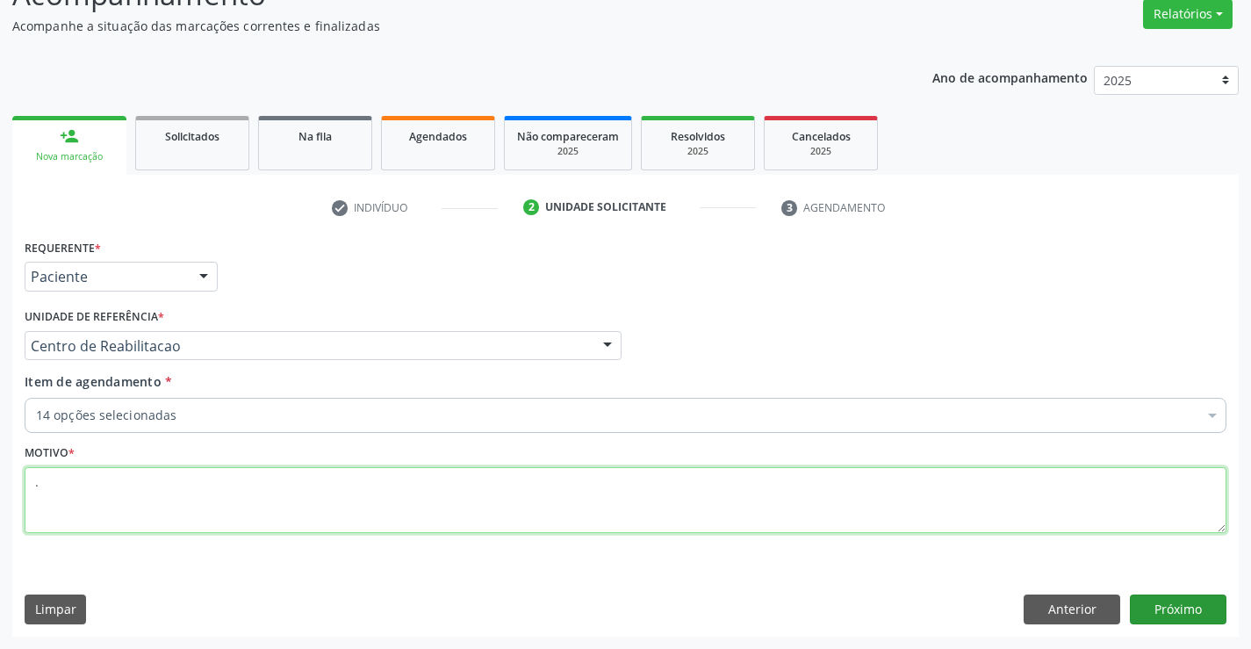
type textarea "."
click at [1176, 595] on button "Próximo" at bounding box center [1178, 609] width 97 height 30
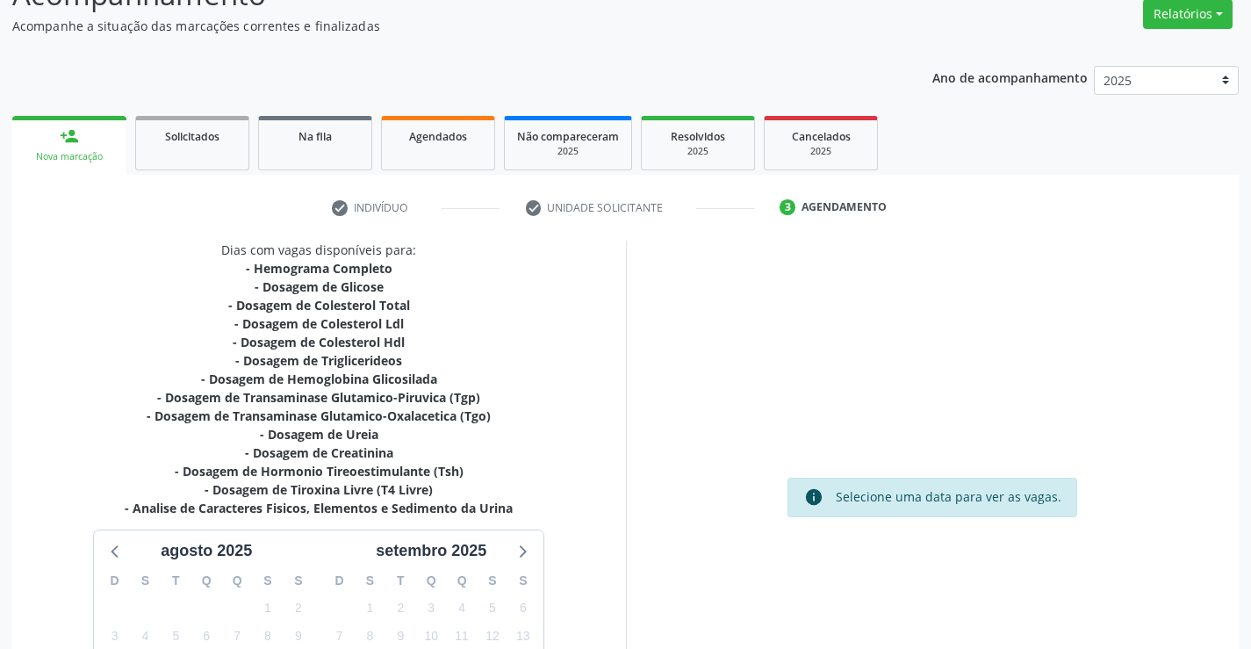
scroll to position [355, 0]
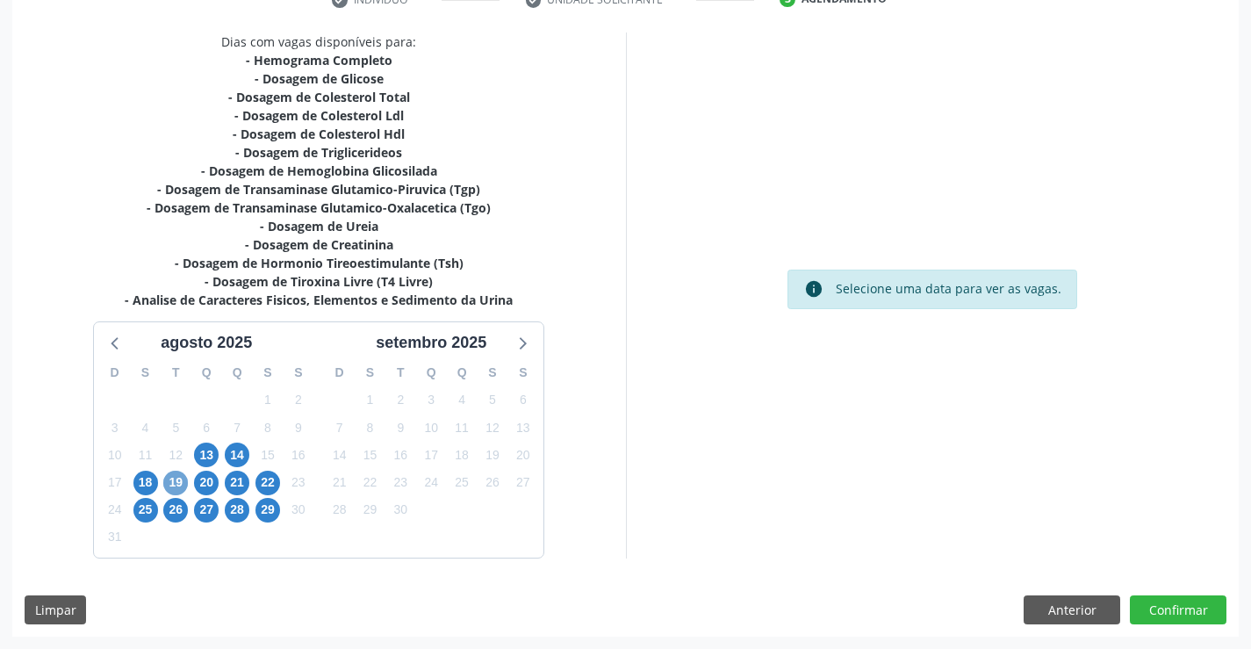
click at [164, 484] on span "19" at bounding box center [175, 483] width 25 height 25
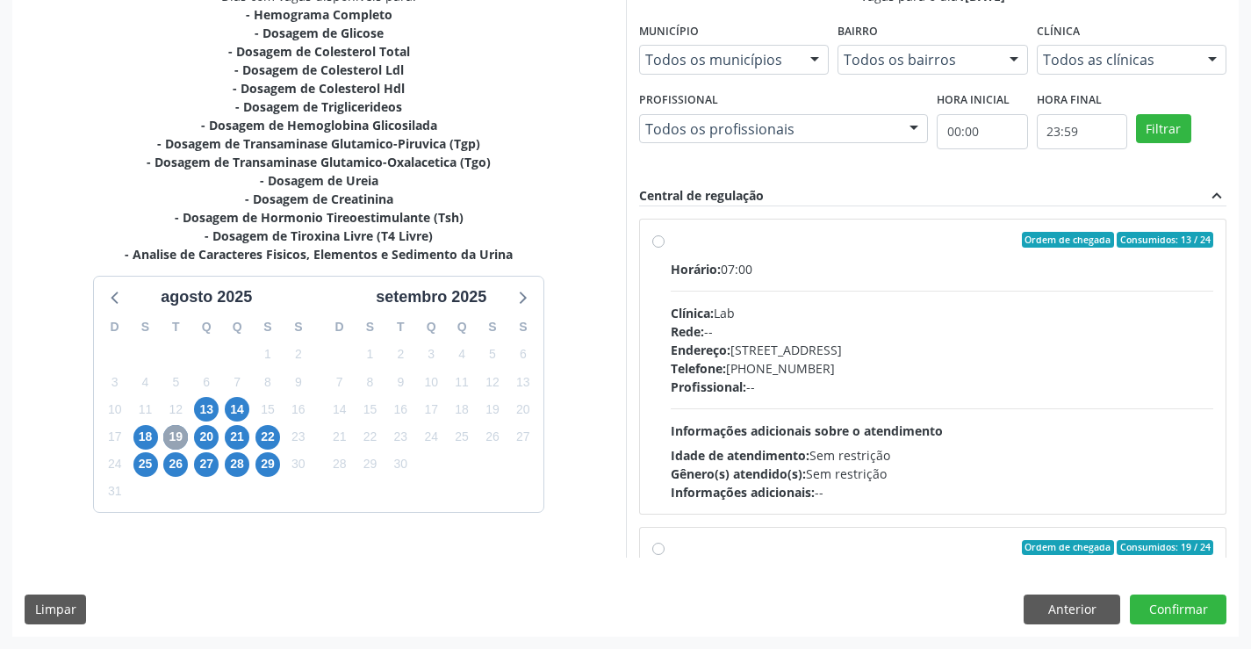
scroll to position [277, 0]
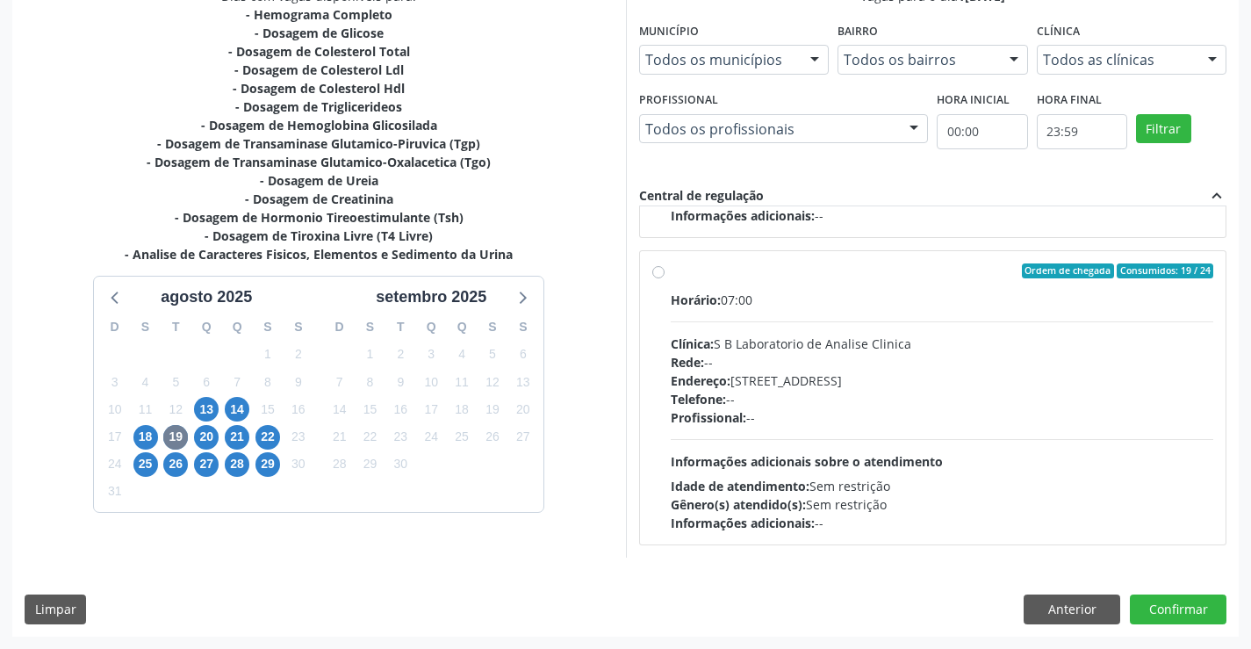
click at [817, 345] on div "Clínica: S B Laboratorio de Analise Clinica" at bounding box center [943, 344] width 544 height 18
click at [665, 279] on input "Ordem de chegada Consumidos: 19 / 24 Horário: 07:00 Clínica: S B Laboratorio de…" at bounding box center [658, 271] width 12 height 16
radio input "true"
click at [1172, 599] on button "Confirmar" at bounding box center [1178, 609] width 97 height 30
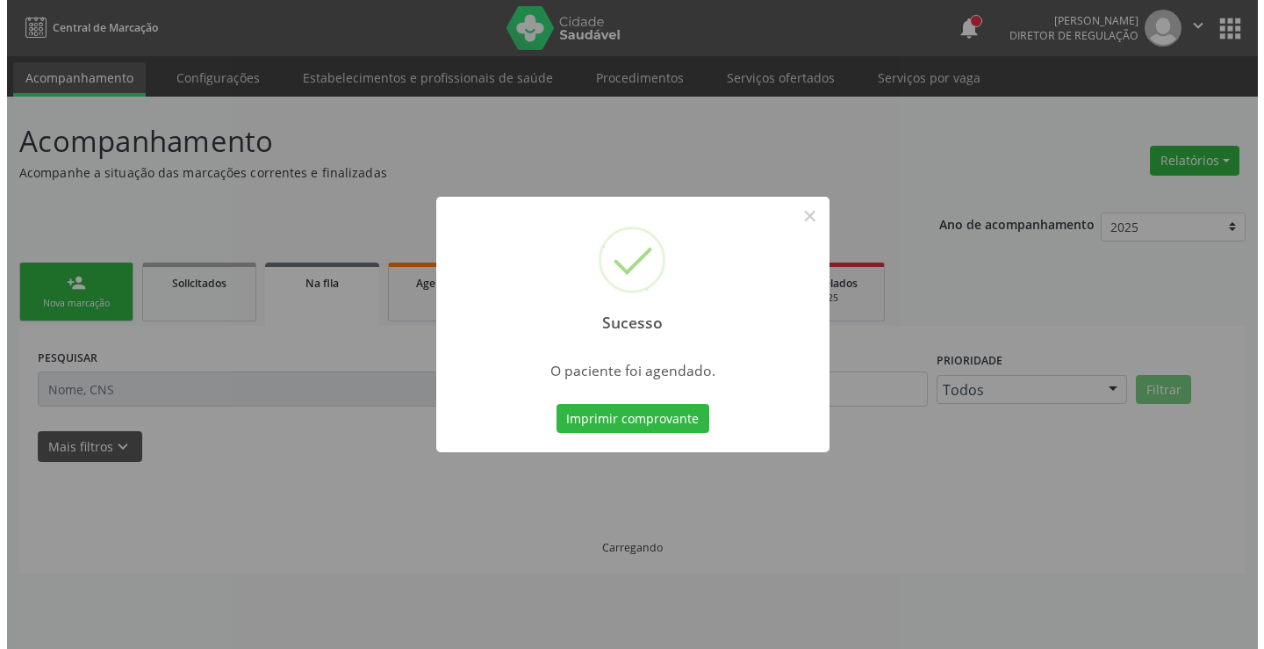
scroll to position [0, 0]
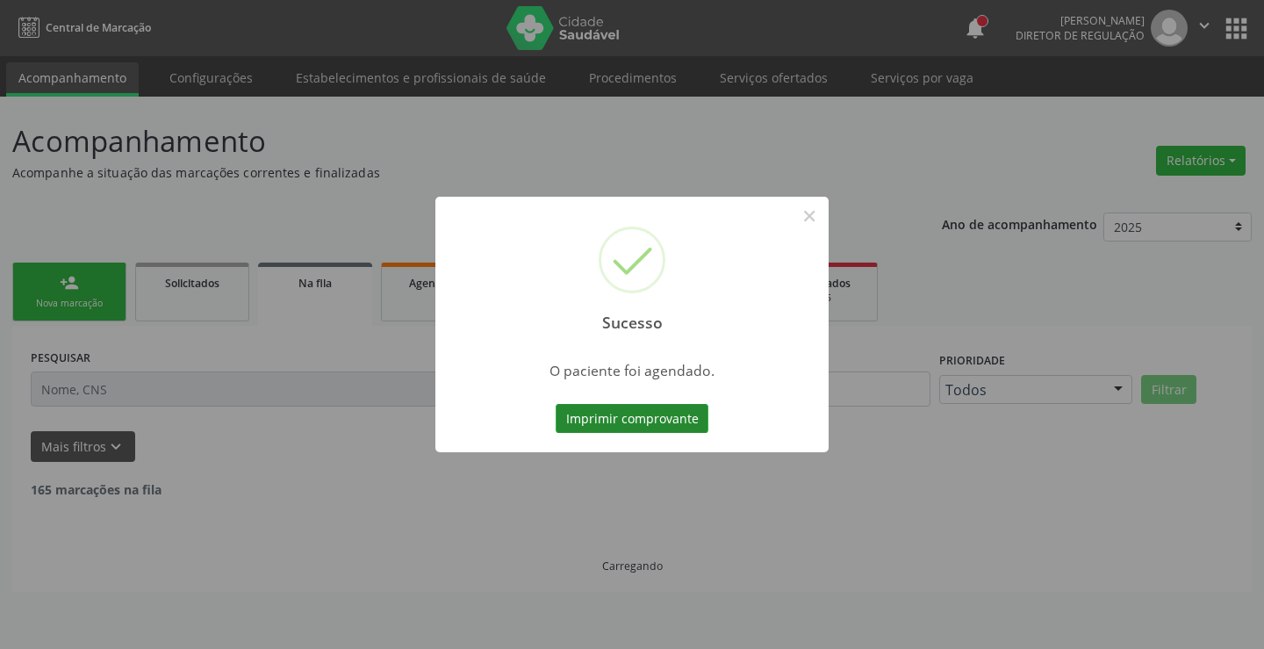
click at [632, 411] on button "Imprimir comprovante" at bounding box center [632, 419] width 153 height 30
